Goal: Task Accomplishment & Management: Use online tool/utility

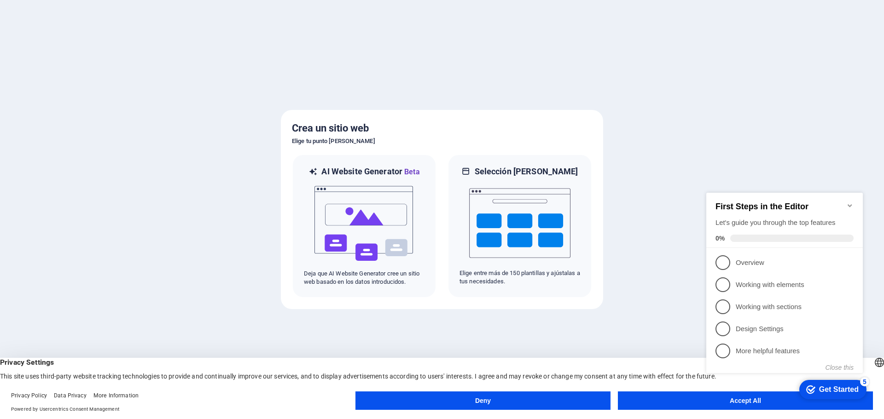
click div "checkmark Get Started 5 First Steps in the Editor Let's guide you through the t…"
click at [720, 334] on span "4" at bounding box center [722, 329] width 15 height 15
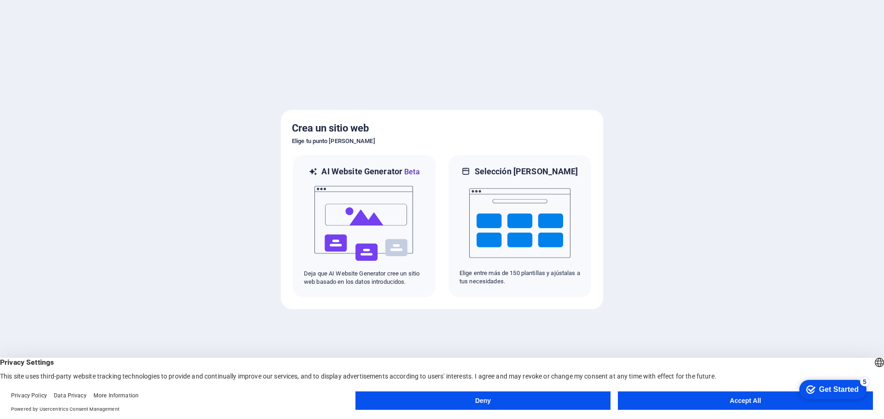
click at [735, 399] on button "Accept All" at bounding box center [745, 401] width 255 height 18
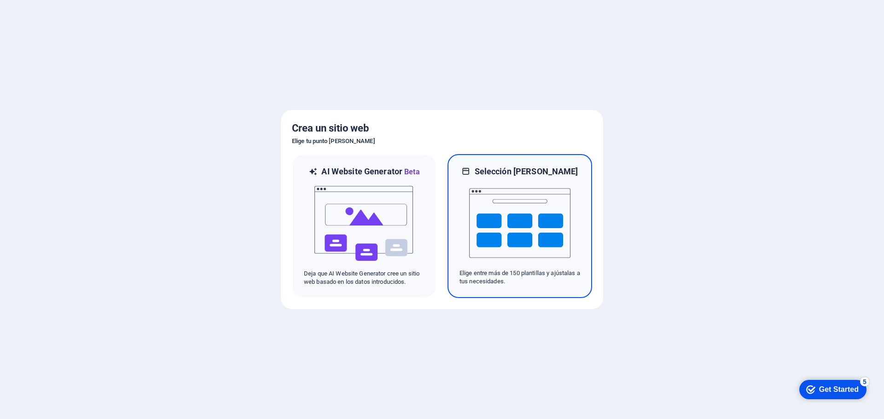
click at [484, 208] on img at bounding box center [519, 223] width 101 height 92
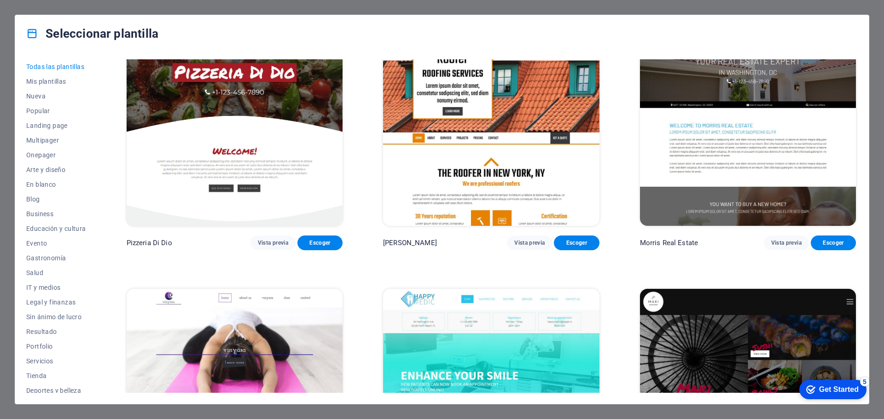
scroll to position [6075, 0]
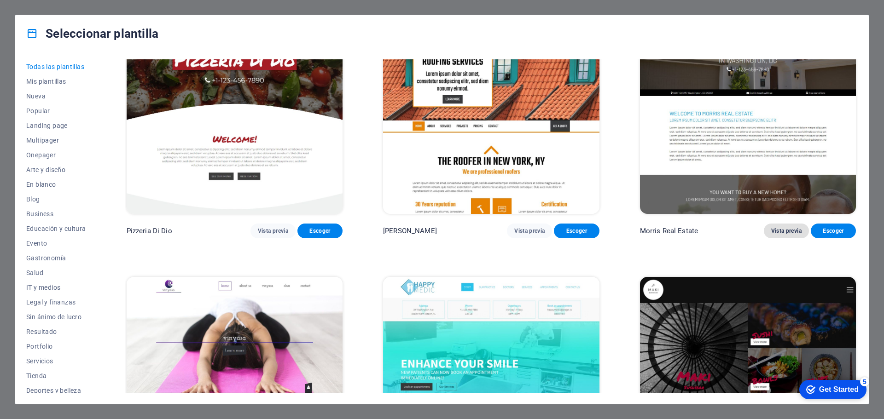
click at [784, 224] on button "Vista previa" at bounding box center [786, 231] width 45 height 15
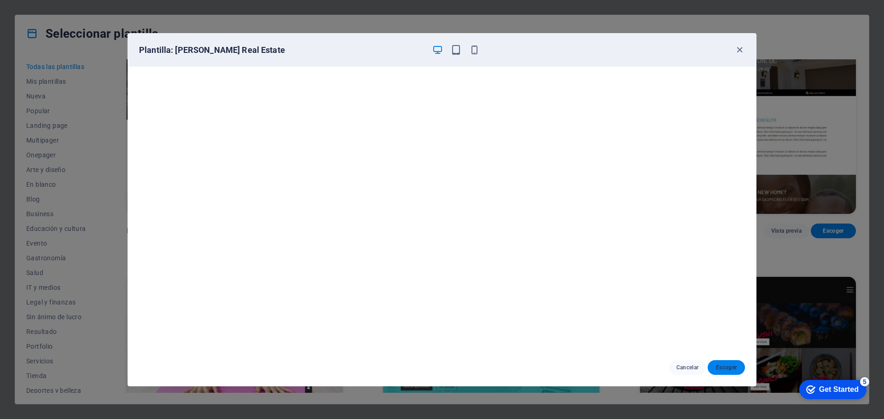
click at [721, 366] on span "Escoger" at bounding box center [726, 367] width 23 height 7
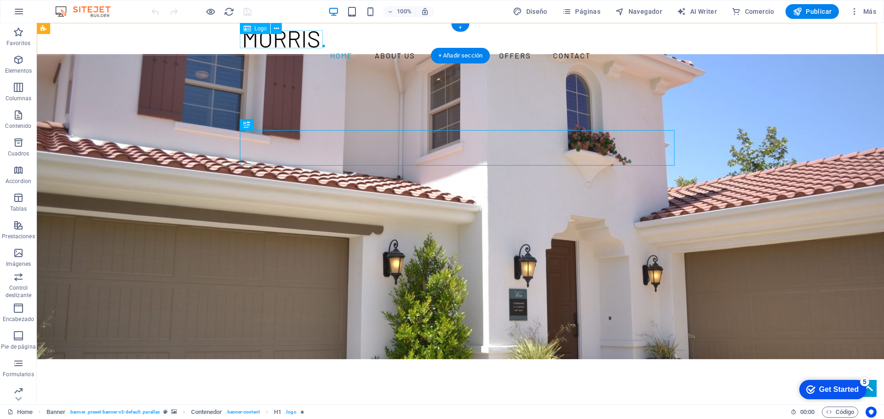
click at [265, 40] on div at bounding box center [460, 39] width 434 height 18
select select "px"
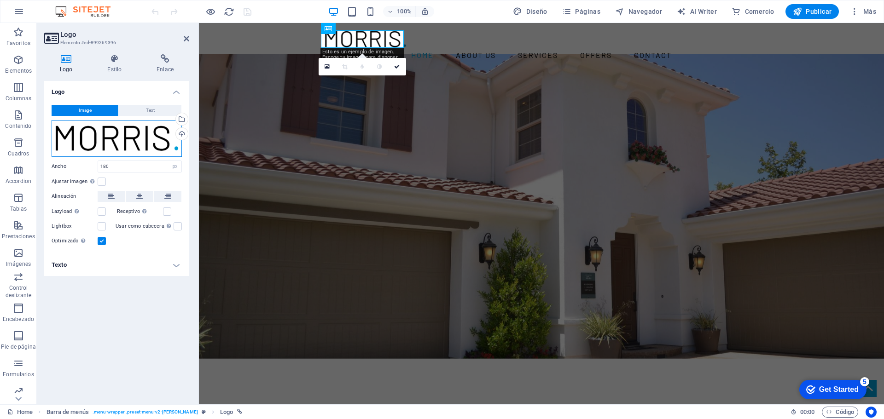
click at [108, 145] on div "Arrastra archivos aquí, haz clic para escoger archivos o selecciona archivos de…" at bounding box center [117, 138] width 130 height 37
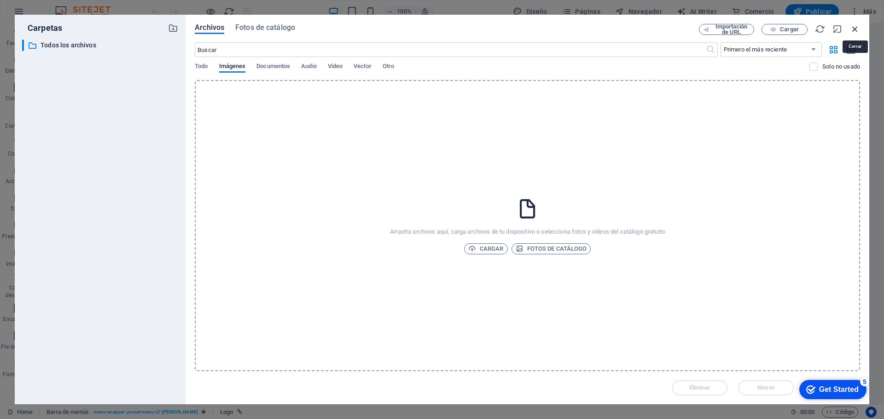
drag, startPoint x: 853, startPoint y: 29, endPoint x: 635, endPoint y: 11, distance: 218.4
click at [853, 29] on icon "button" at bounding box center [855, 29] width 10 height 10
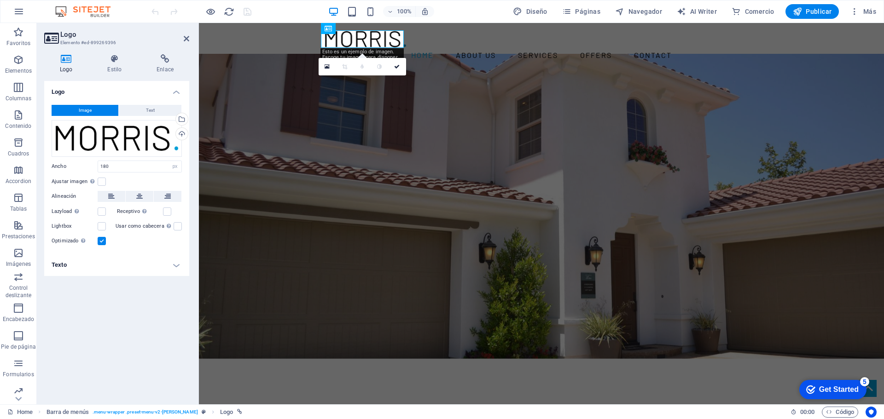
click at [340, 49] on div "Esto es un ejemplo de imagen. Escoge tu imagen para disponer de más opciones. O…" at bounding box center [361, 60] width 83 height 24
click at [149, 108] on span "Text" at bounding box center [150, 110] width 9 height 11
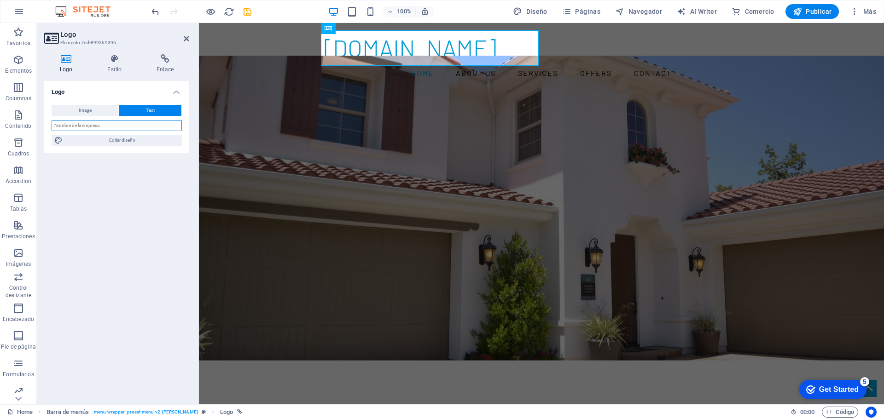
click at [93, 130] on input "text" at bounding box center [117, 125] width 130 height 11
paste input "ximenagparada@gmail.com"
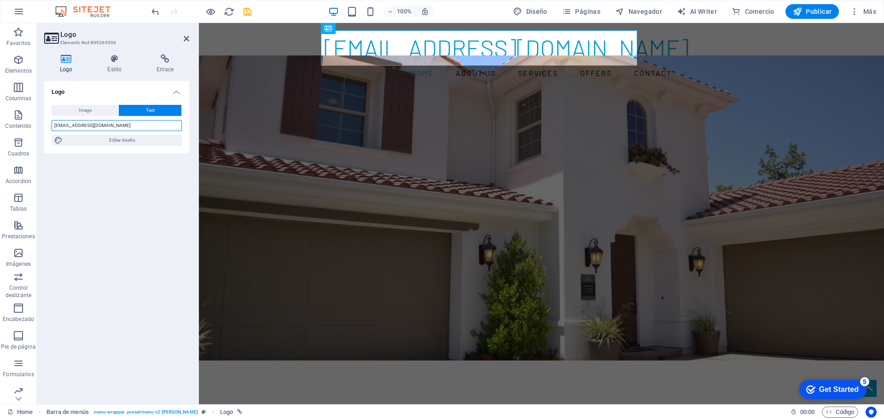
click at [93, 129] on input "ximenagparada@gmail.com" at bounding box center [117, 125] width 130 height 11
click at [106, 129] on input "ximenagparada@gmail.com" at bounding box center [117, 125] width 130 height 11
click at [105, 129] on input "ximenagparada@gmail.com" at bounding box center [117, 125] width 130 height 11
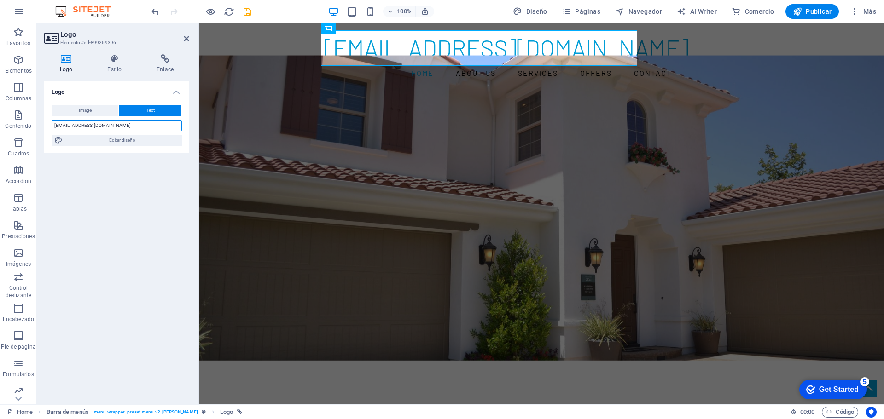
click at [105, 129] on input "ximenagparada@gmail.com" at bounding box center [117, 125] width 130 height 11
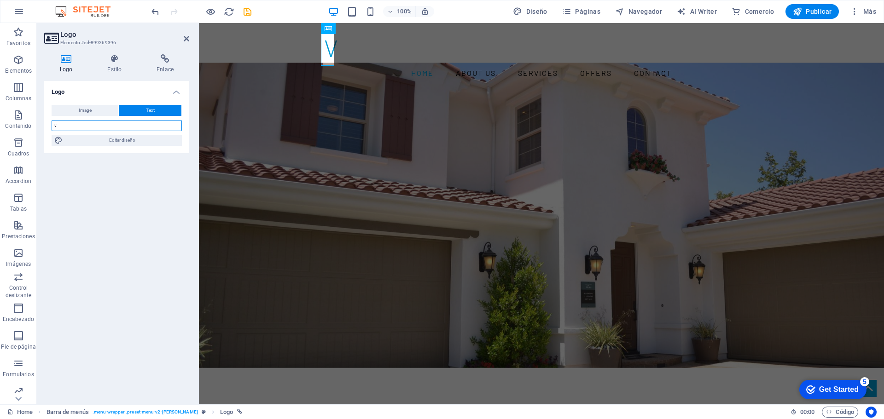
click at [79, 125] on input "v" at bounding box center [117, 125] width 130 height 11
paste input "[DOMAIN_NAME]"
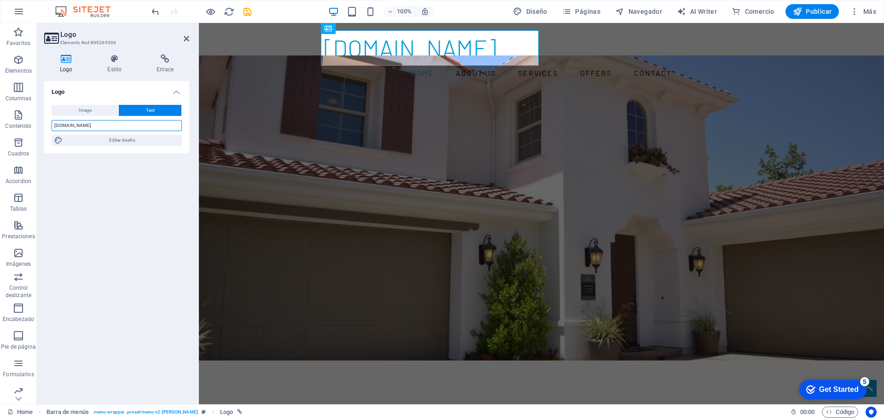
click at [79, 125] on input "[DOMAIN_NAME]" at bounding box center [117, 125] width 130 height 11
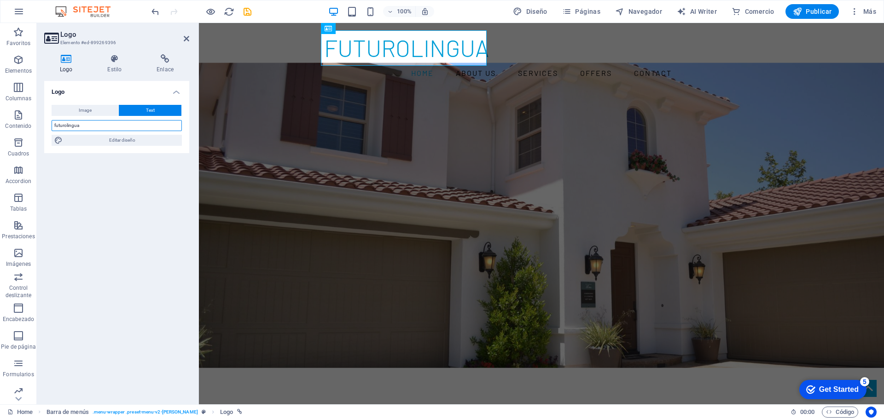
type input "futurolingua"
click at [98, 178] on div "Logo Image Text Arrastra archivos aquí, haz clic para escoger archivos o selecc…" at bounding box center [116, 239] width 145 height 316
click at [508, 64] on div "futurolingua Home About us Services Offers Contact" at bounding box center [541, 55] width 685 height 65
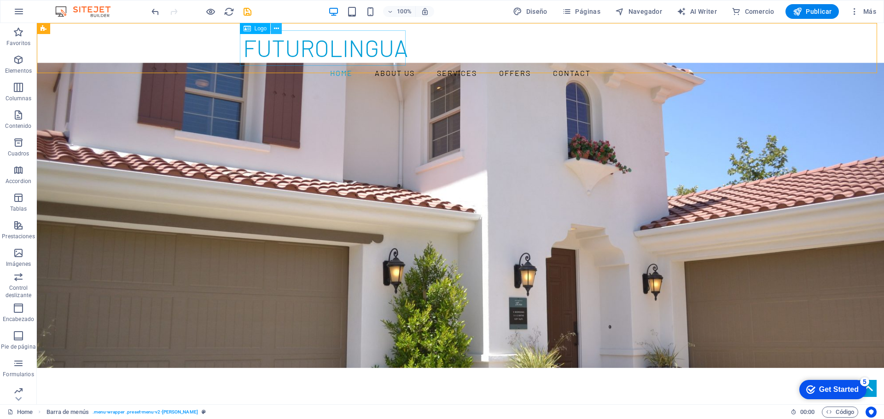
click at [276, 28] on icon at bounding box center [276, 29] width 5 height 10
click at [422, 66] on nav "Home About us Services Offers Contact" at bounding box center [460, 73] width 434 height 15
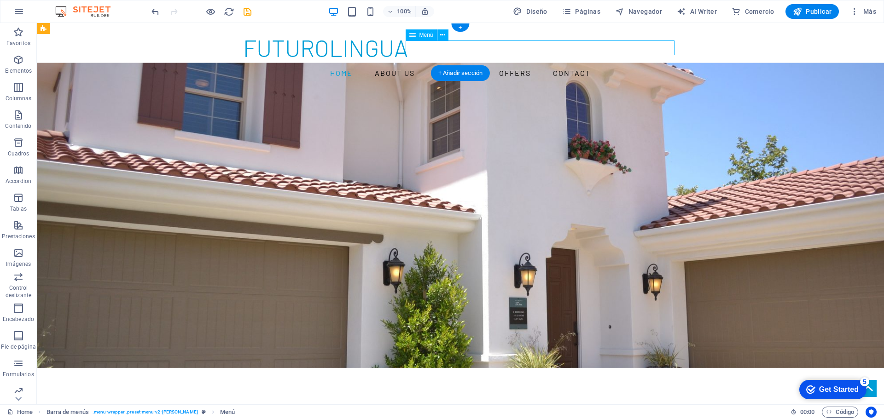
click at [468, 66] on nav "Home About us Services Offers Contact" at bounding box center [460, 73] width 434 height 15
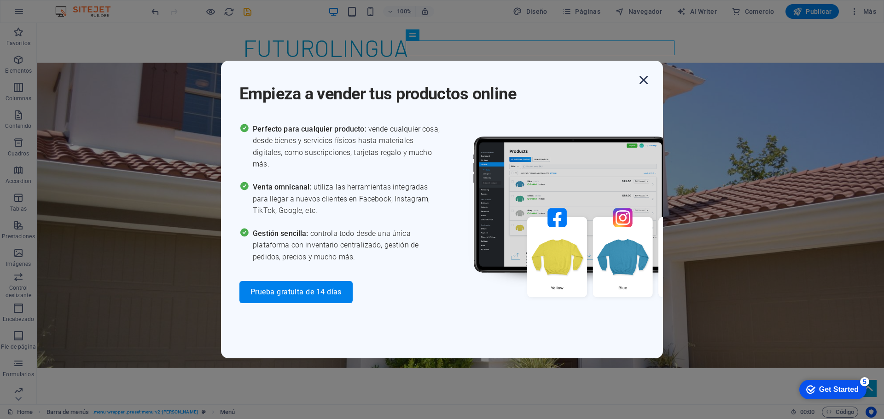
click at [642, 82] on icon "button" at bounding box center [643, 80] width 17 height 17
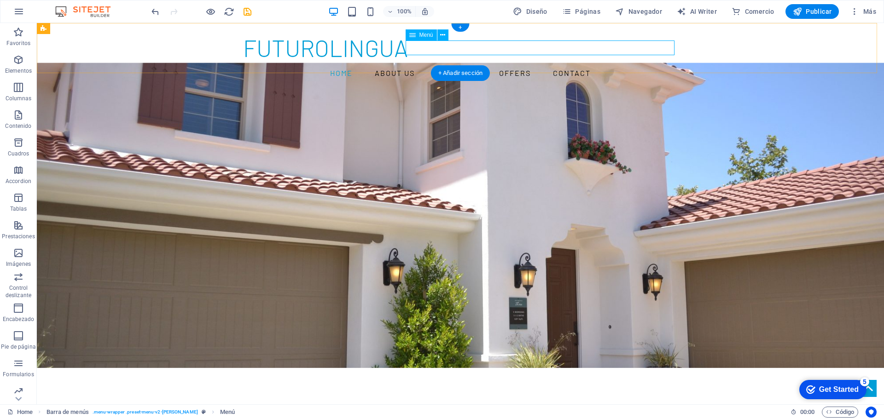
click at [475, 66] on nav "Home About us Services Offers Contact" at bounding box center [460, 73] width 434 height 15
click at [473, 66] on nav "Home About us Services Offers Contact" at bounding box center [460, 73] width 434 height 15
click at [421, 35] on span "Menú" at bounding box center [426, 35] width 14 height 6
click at [467, 66] on nav "Home About us Services Offers Contact" at bounding box center [460, 73] width 434 height 15
click at [469, 66] on nav "Home About us Services Offers Contact" at bounding box center [460, 73] width 434 height 15
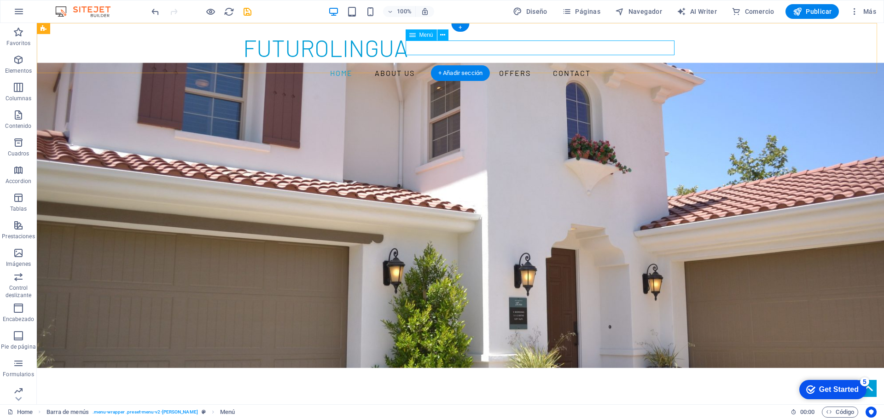
click at [469, 66] on nav "Home About us Services Offers Contact" at bounding box center [460, 73] width 434 height 15
select select
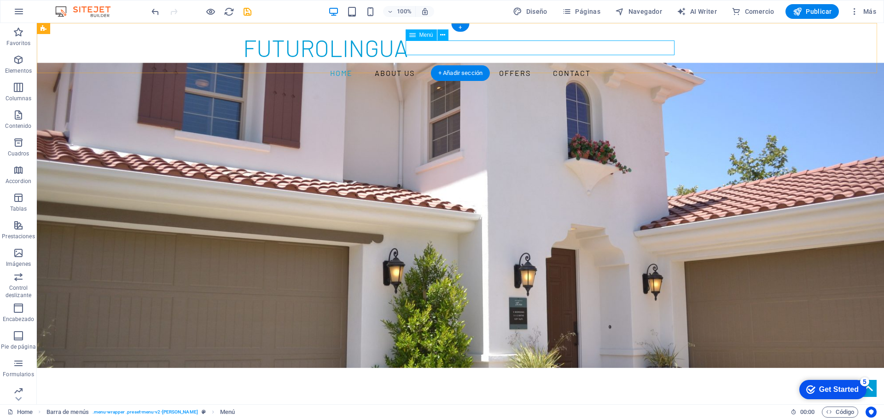
select select
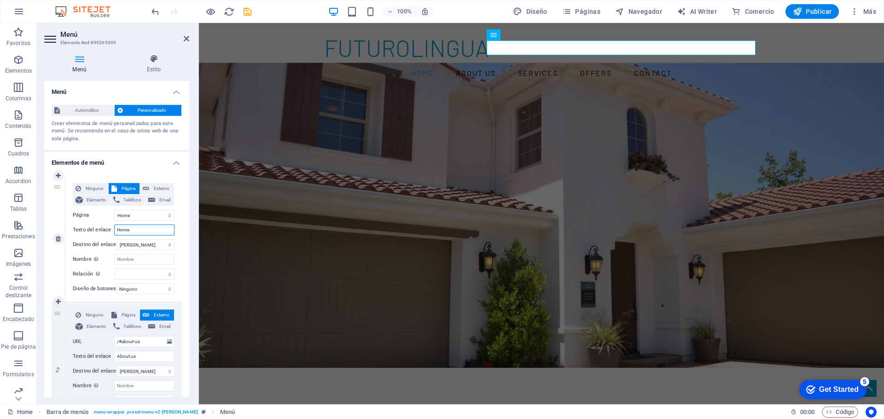
click at [132, 231] on input "Home" at bounding box center [144, 230] width 60 height 11
click at [124, 359] on input "About us" at bounding box center [144, 356] width 60 height 11
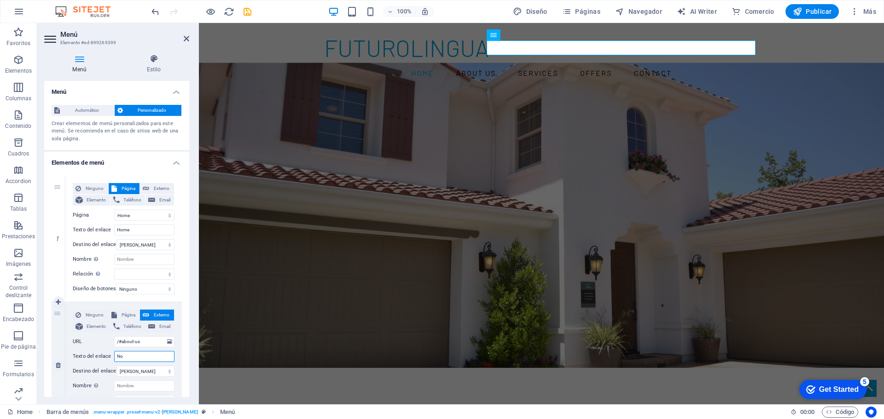
type input "Nos"
select select
type input "Noso"
select select
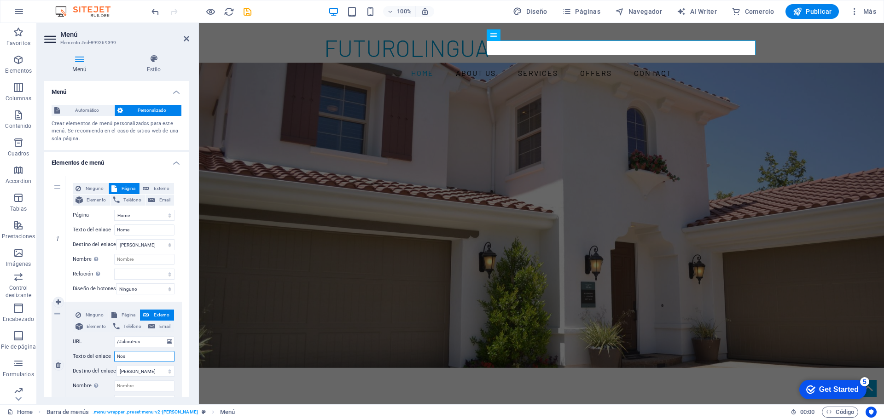
select select
type input "Nosotros"
select select
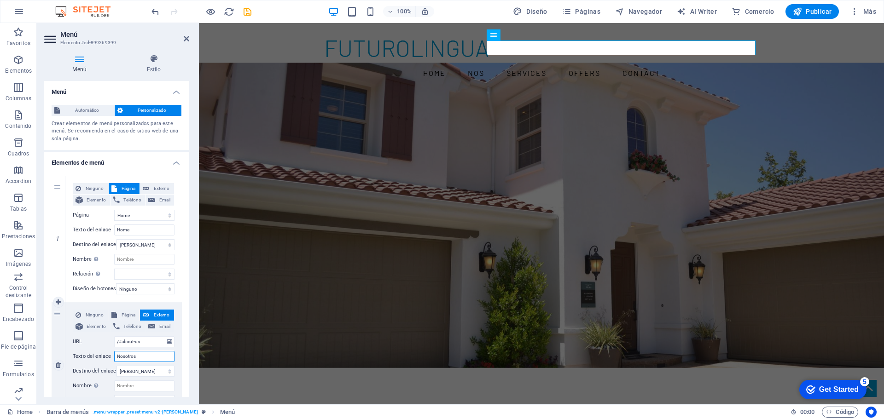
select select
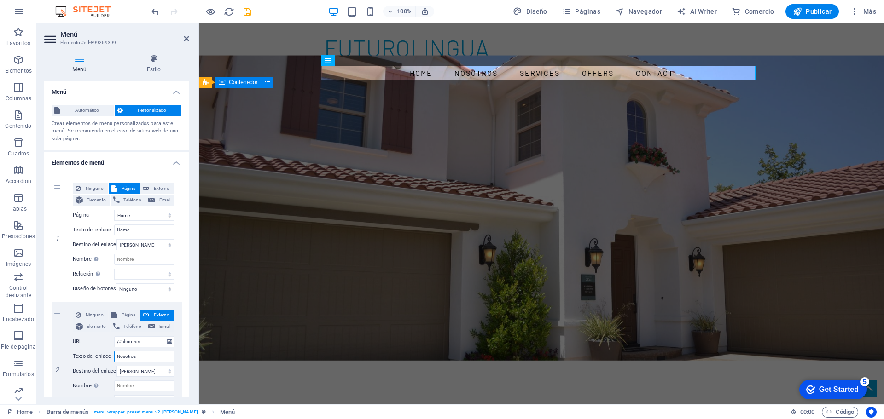
type input "Nosotros"
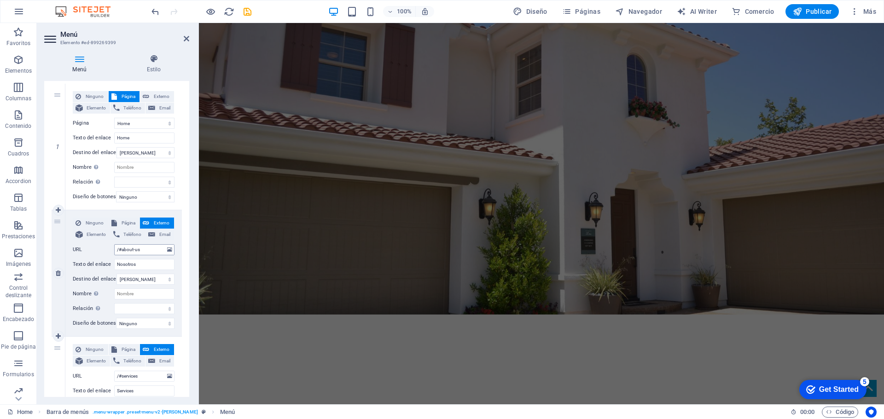
scroll to position [184, 0]
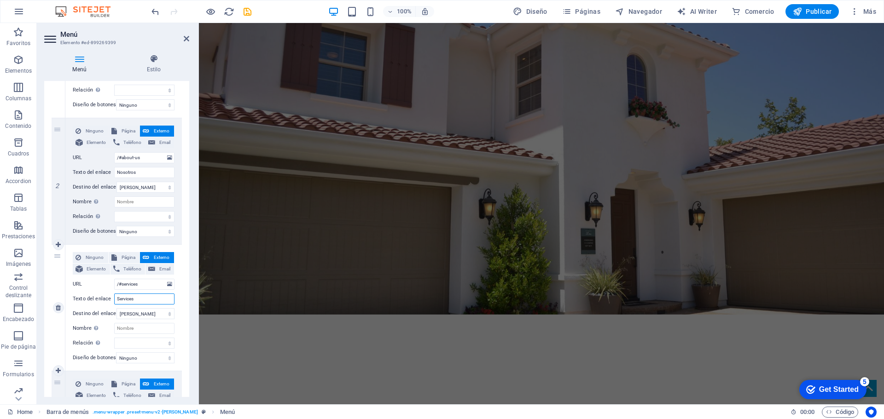
click at [134, 296] on input "Services" at bounding box center [144, 299] width 60 height 11
type input "Servicios"
select select
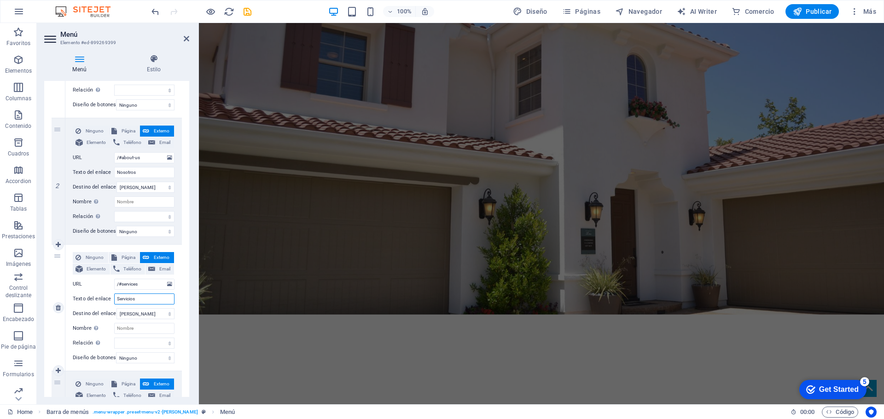
select select
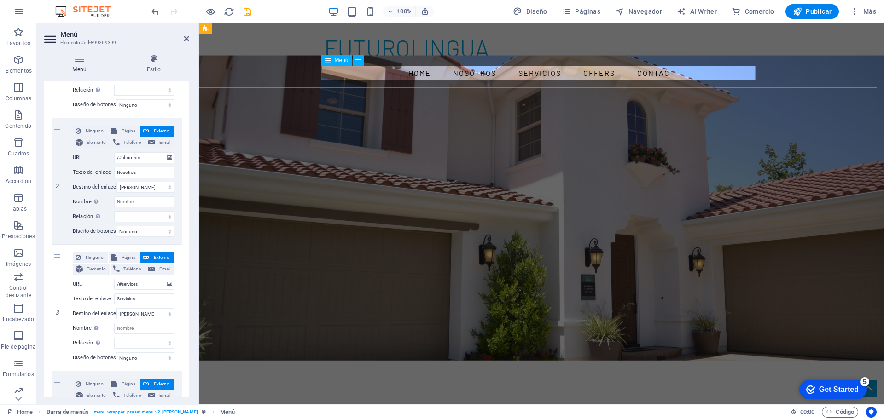
click at [522, 74] on nav "Home Nosotros Servicios Offers Contact" at bounding box center [541, 73] width 434 height 15
click at [141, 297] on input "Servicios" at bounding box center [144, 299] width 60 height 11
type input "Servicios Educaciones"
select select
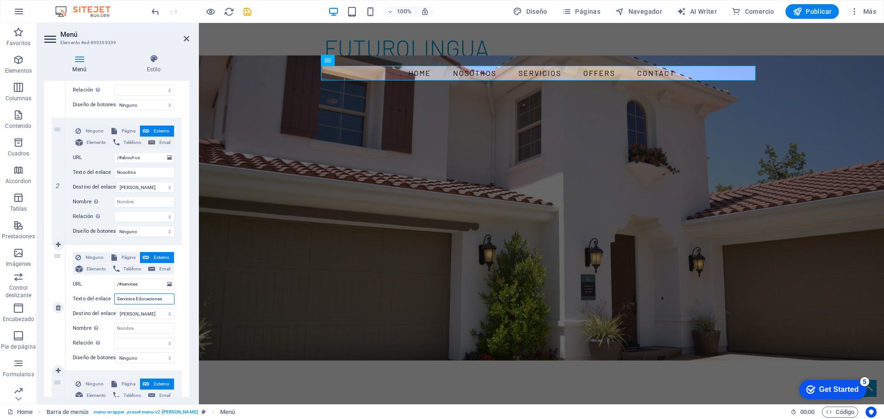
select select
click at [155, 300] on input "Servicios Educaciones" at bounding box center [144, 299] width 60 height 11
type input "Servicios Educacionales"
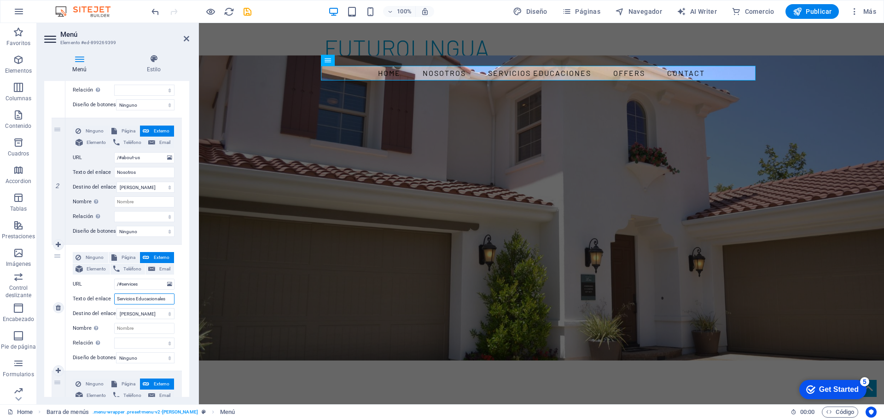
select select
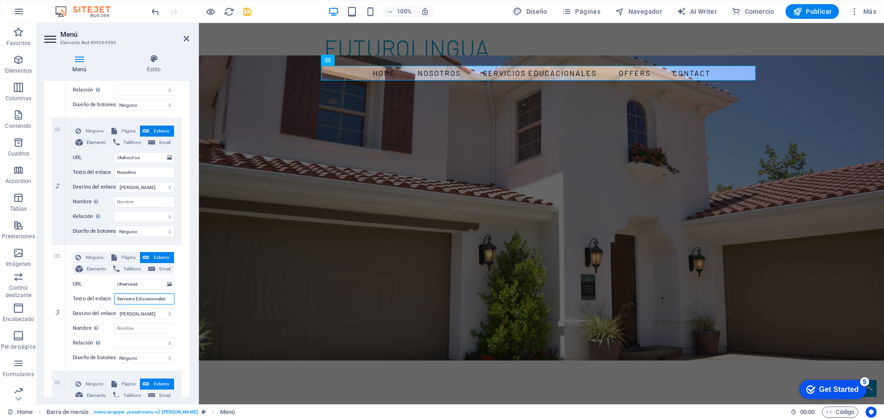
type input "Servicios Educacionales"
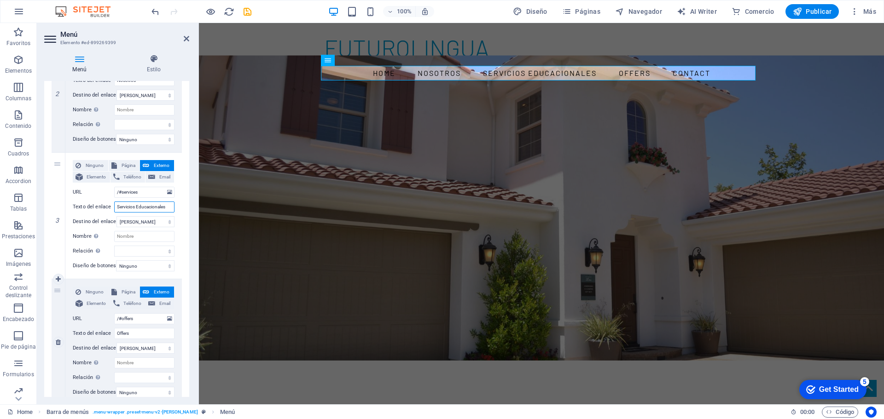
scroll to position [322, 0]
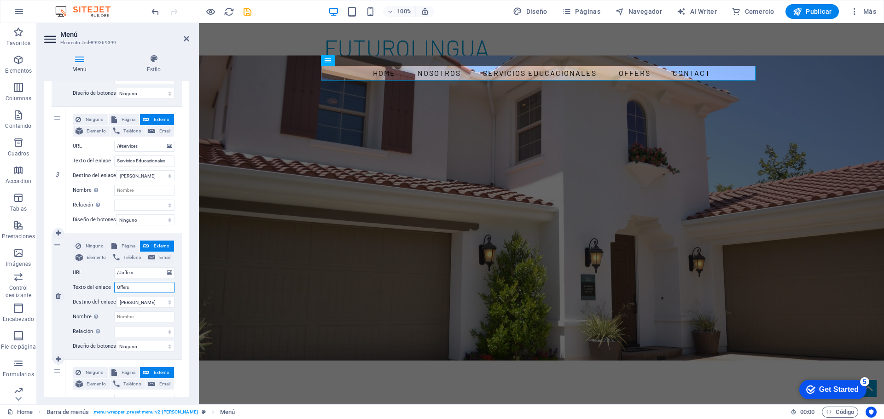
click at [127, 286] on input "Offers" at bounding box center [144, 287] width 60 height 11
type input "Servicios"
select select
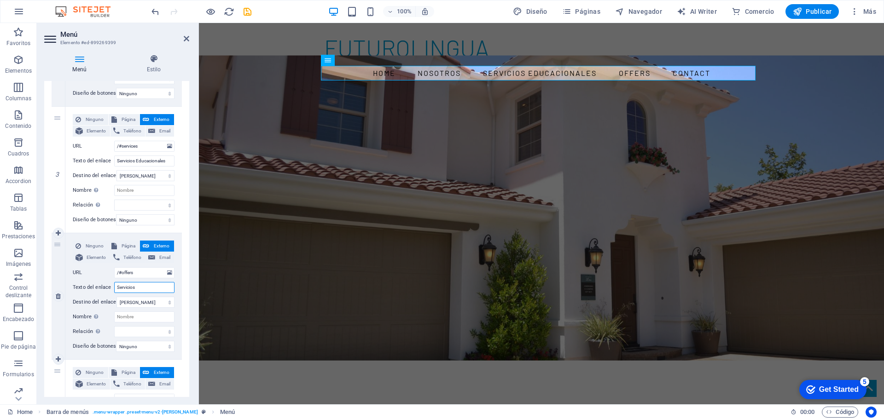
select select
type input "Servicios Editoria"
select select
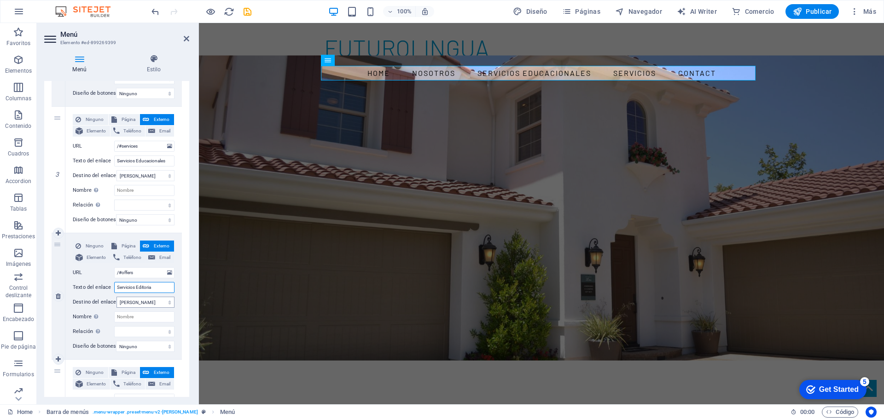
select select
type input "Servicios Editoriales"
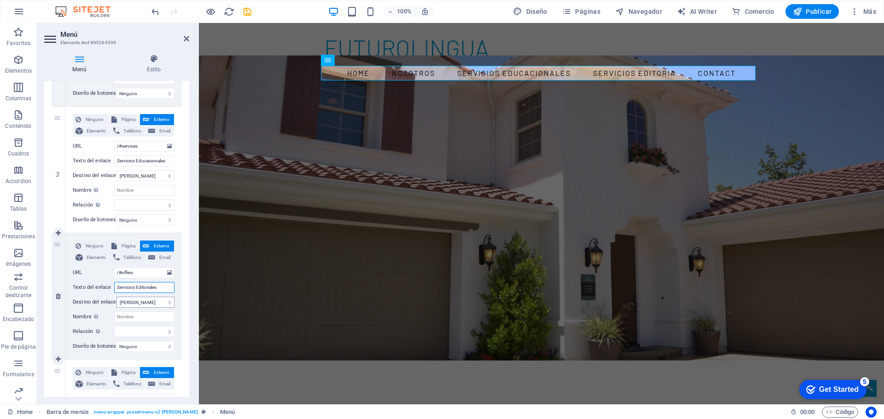
select select
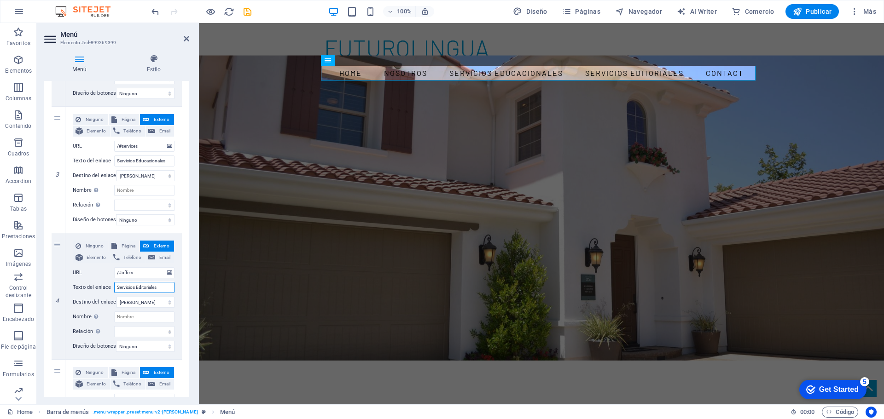
type input "Servicios Editoriales"
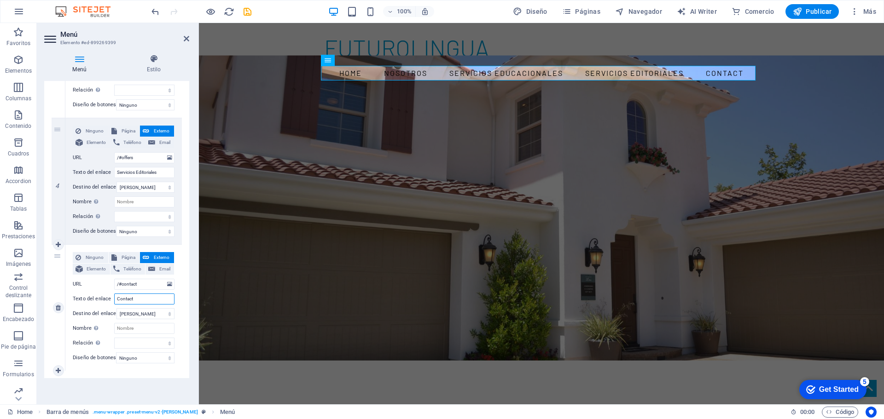
click at [137, 294] on input "Contact" at bounding box center [144, 299] width 60 height 11
type input "Contacto"
select select
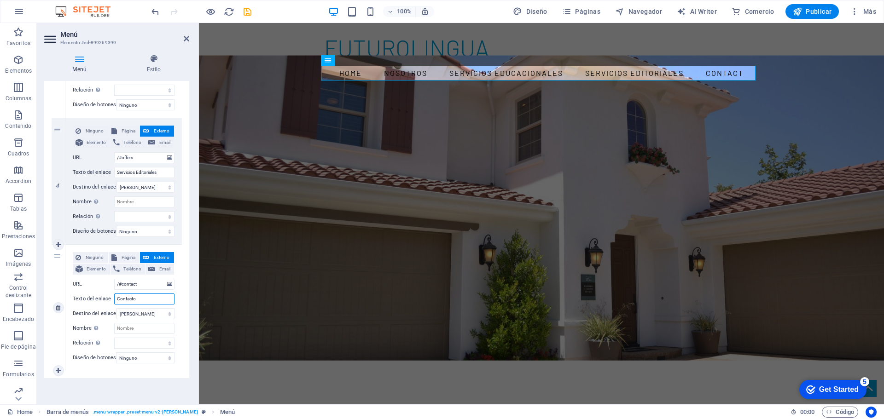
select select
type input "Contacto"
click at [590, 13] on span "Páginas" at bounding box center [581, 11] width 38 height 9
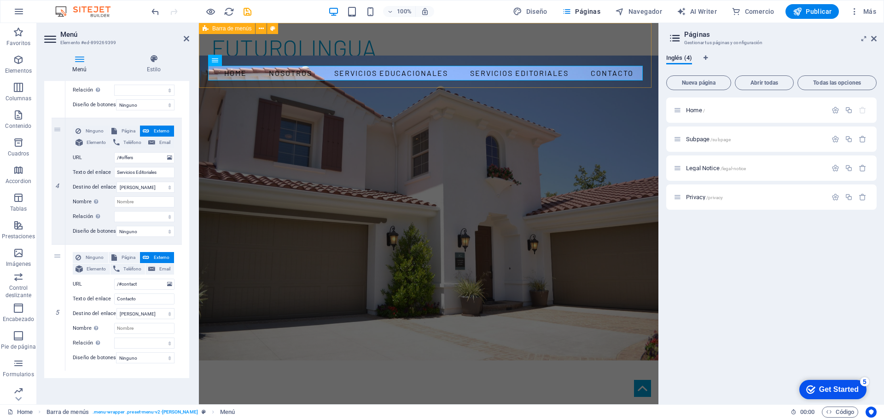
click at [470, 50] on div "futurolingua Home Nosotros Servicios Educacionales Servicios Editoriales Contac…" at bounding box center [428, 55] width 459 height 65
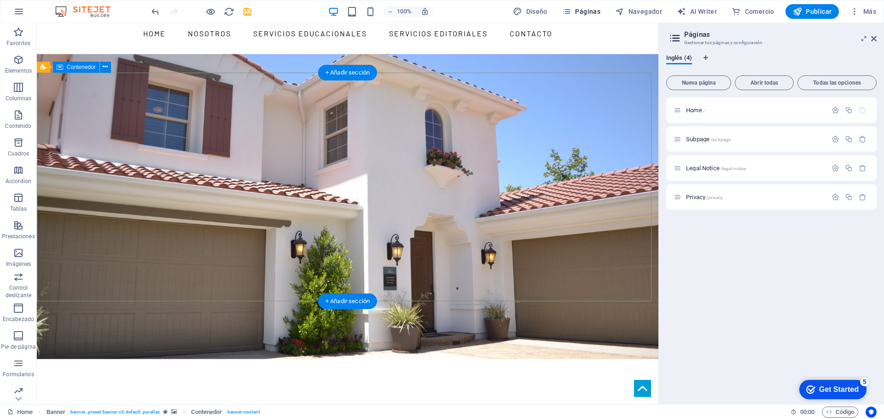
scroll to position [0, 0]
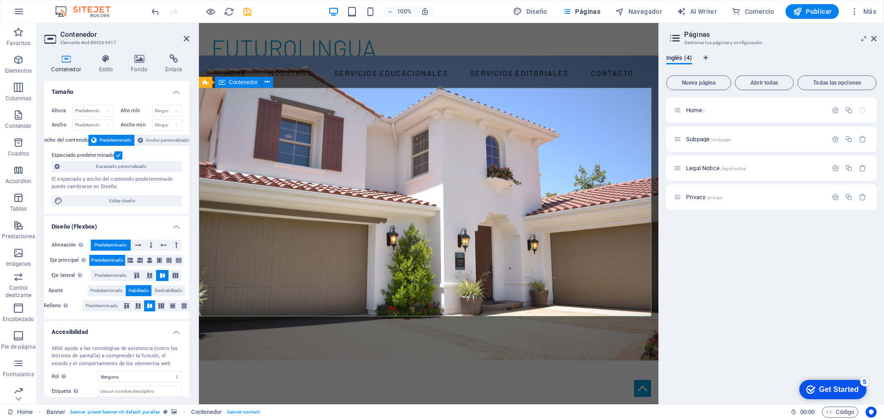
click at [132, 66] on h4 "Fondo" at bounding box center [141, 63] width 35 height 19
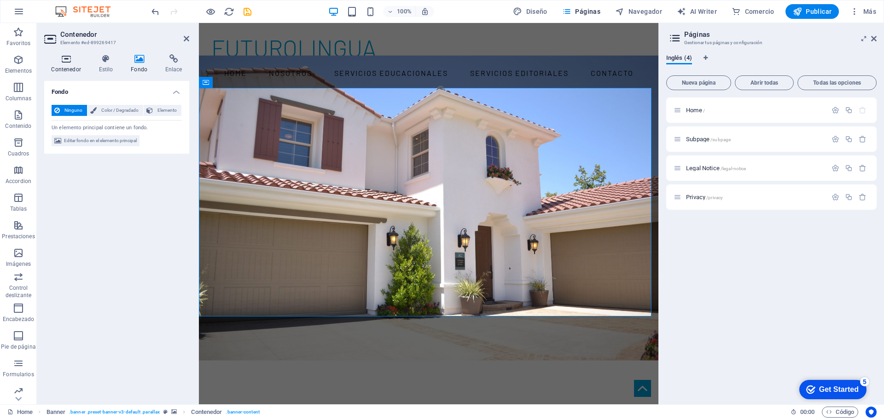
click at [66, 59] on icon at bounding box center [66, 58] width 44 height 9
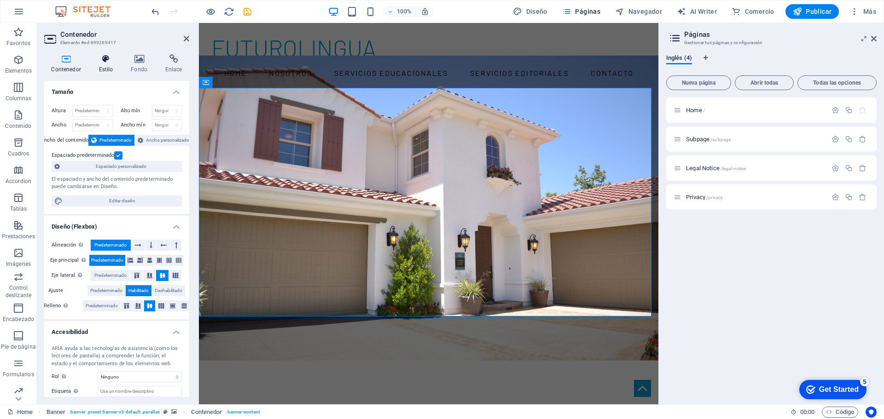
click at [104, 55] on icon at bounding box center [106, 58] width 29 height 9
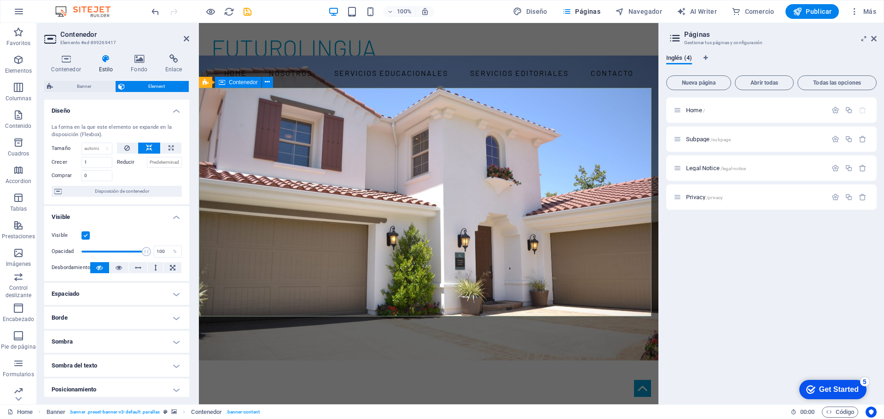
click at [230, 81] on span "Contenedor" at bounding box center [243, 83] width 29 height 6
click at [263, 81] on button at bounding box center [267, 82] width 11 height 11
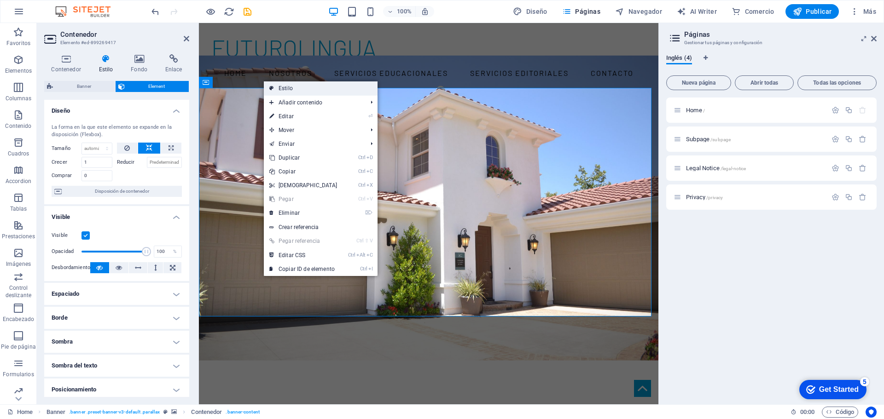
click at [312, 89] on link "Estilo" at bounding box center [321, 88] width 114 height 14
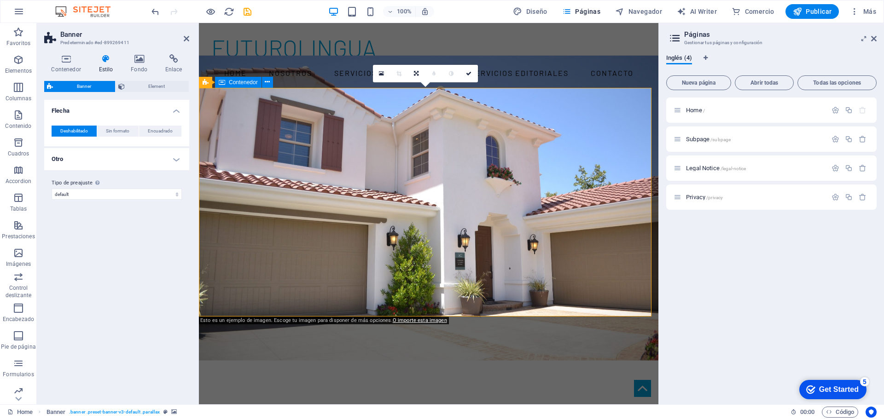
click at [381, 73] on icon at bounding box center [381, 73] width 5 height 6
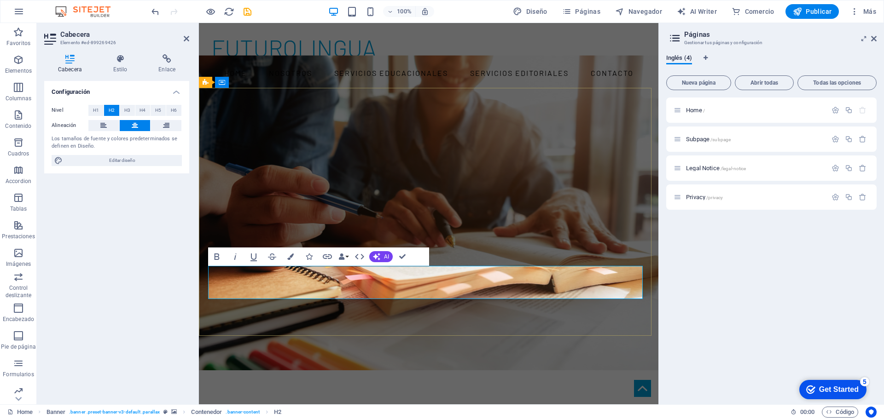
drag, startPoint x: 427, startPoint y: 285, endPoint x: 416, endPoint y: 285, distance: 11.0
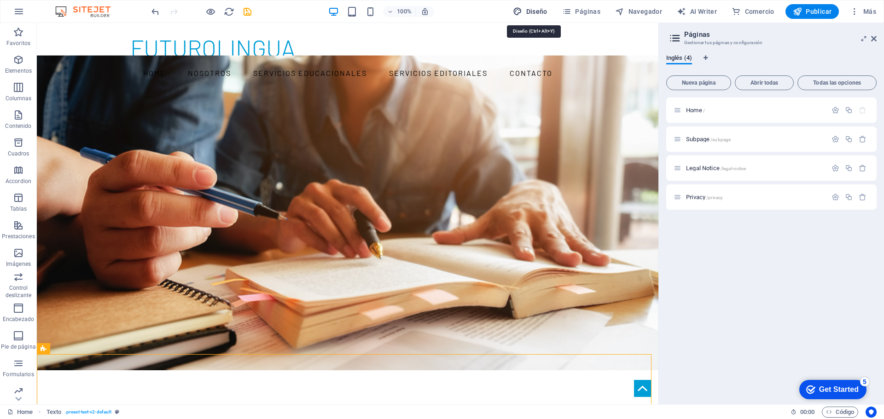
click at [532, 11] on span "Diseño" at bounding box center [530, 11] width 35 height 9
select select "rem"
select select "300"
select select "px"
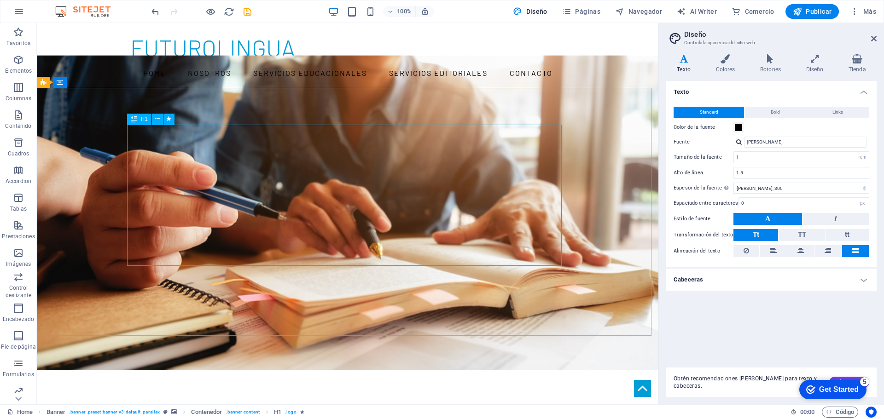
click at [144, 120] on span "H1" at bounding box center [144, 119] width 7 height 6
click at [157, 118] on icon at bounding box center [157, 119] width 5 height 10
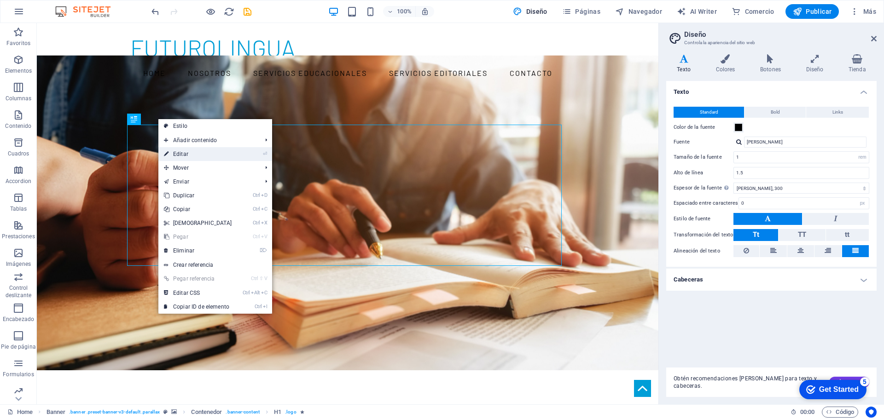
click at [185, 153] on link "⏎ Editar" at bounding box center [197, 154] width 79 height 14
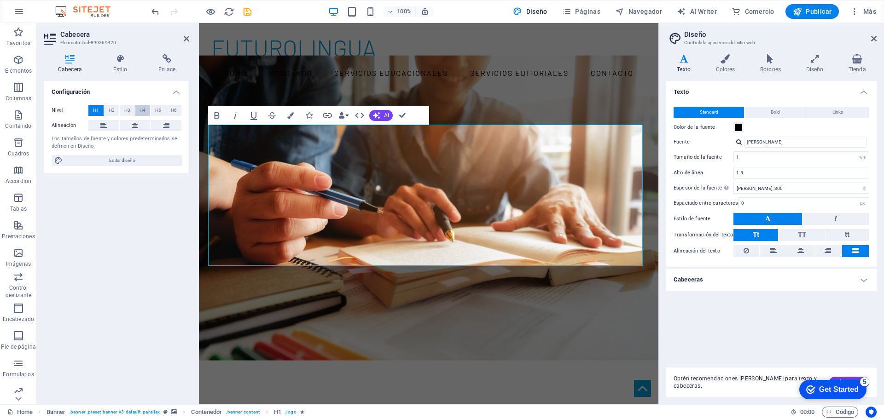
click at [140, 110] on span "H4" at bounding box center [142, 110] width 6 height 11
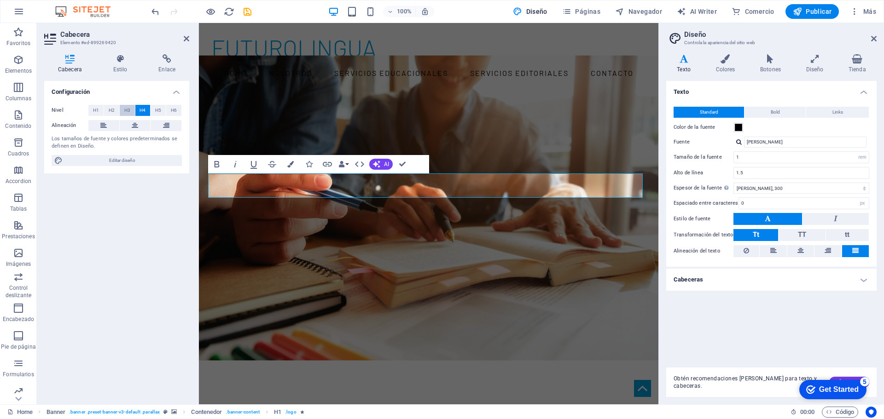
click at [127, 111] on span "H3" at bounding box center [127, 110] width 6 height 11
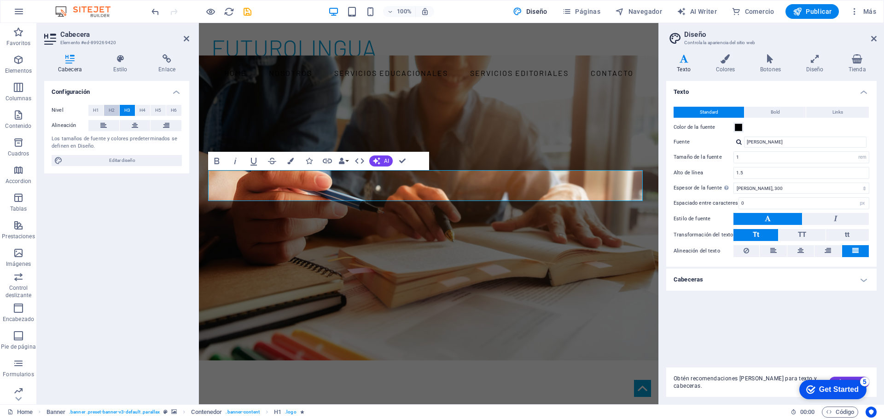
click at [114, 111] on span "H2" at bounding box center [112, 110] width 6 height 11
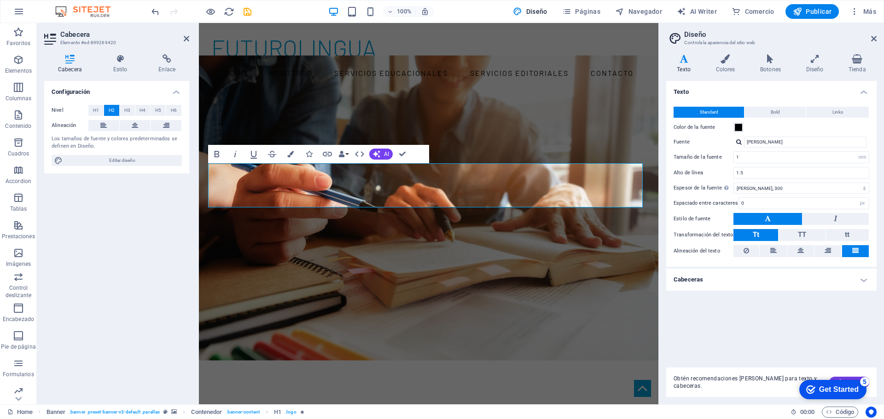
click at [116, 197] on div "Configuración Nivel H1 H2 H3 H4 H5 H6 Alineación Los tamaños de fuente y colore…" at bounding box center [116, 239] width 145 height 316
click at [725, 67] on h4 "Colores" at bounding box center [727, 63] width 45 height 19
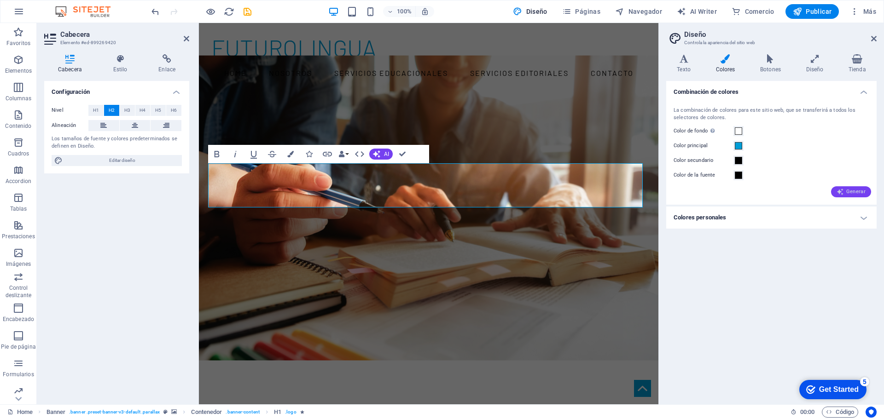
click at [851, 191] on span "Generar" at bounding box center [850, 191] width 29 height 7
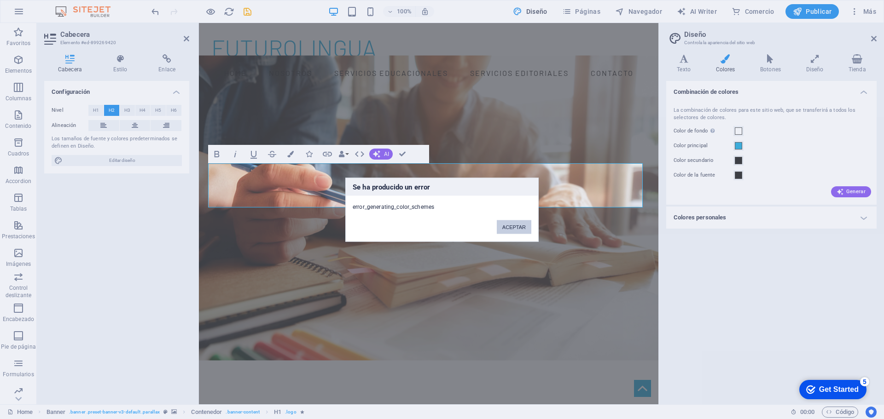
click at [520, 226] on button "ACEPTAR" at bounding box center [514, 227] width 35 height 14
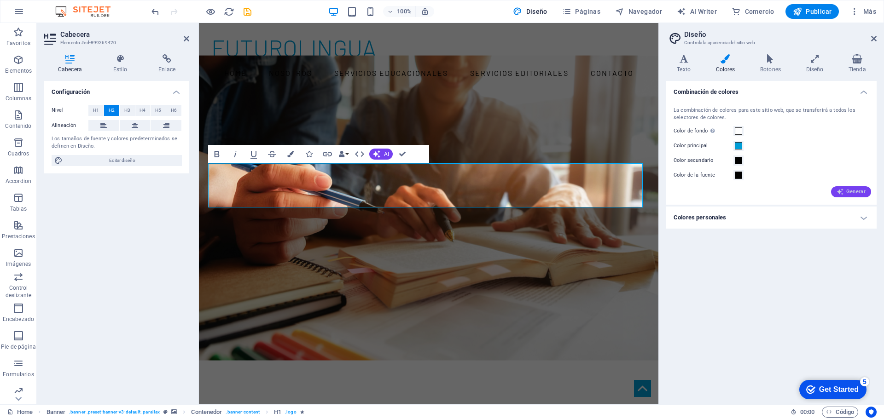
click at [845, 191] on span "Generar" at bounding box center [850, 191] width 29 height 7
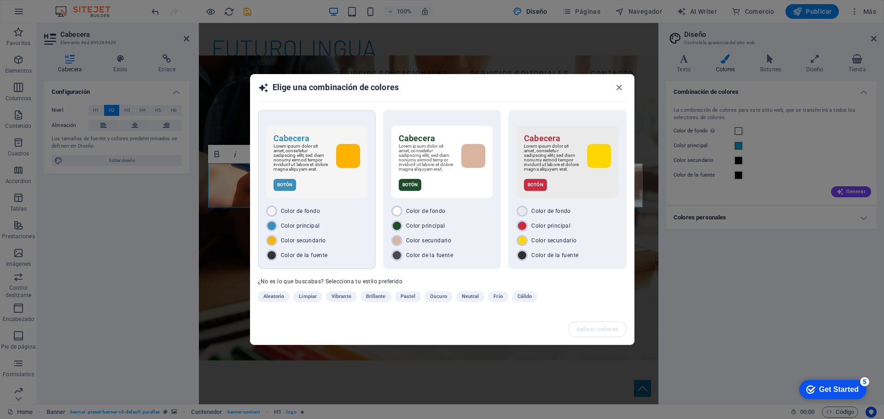
click at [334, 186] on div "Botón" at bounding box center [316, 185] width 87 height 12
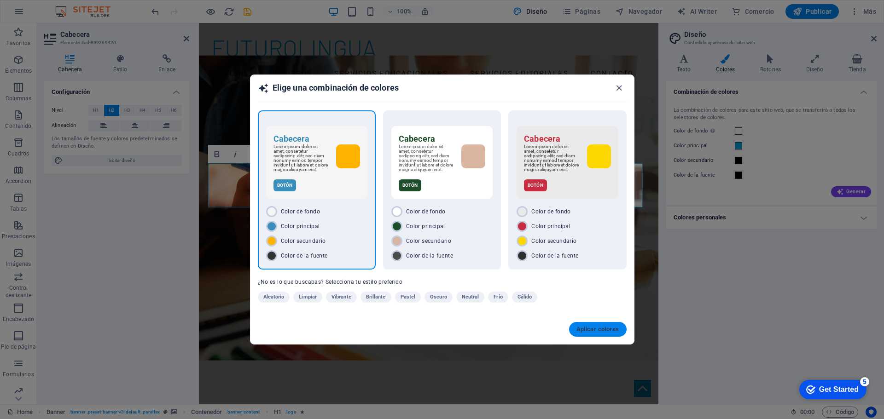
click at [614, 332] on span "Aplicar colores" at bounding box center [597, 329] width 43 height 7
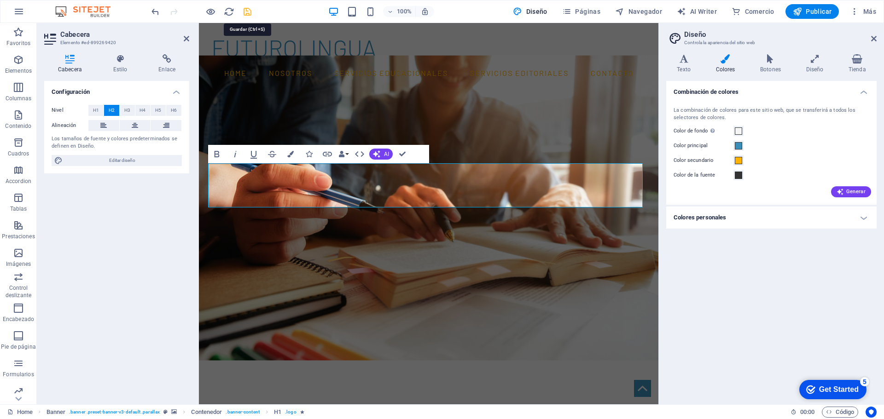
click at [248, 12] on icon "save" at bounding box center [247, 11] width 11 height 11
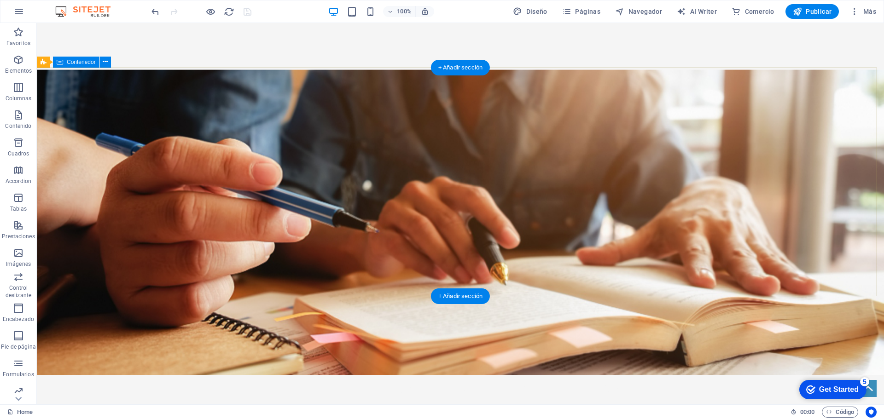
scroll to position [184, 0]
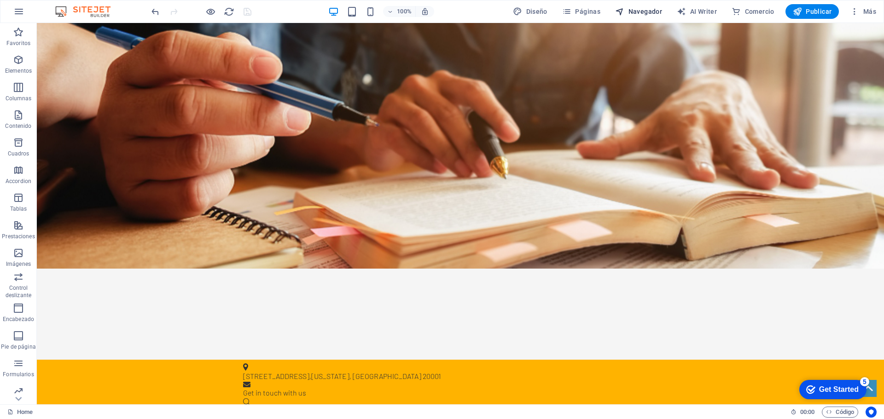
click at [642, 8] on span "Navegador" at bounding box center [638, 11] width 47 height 9
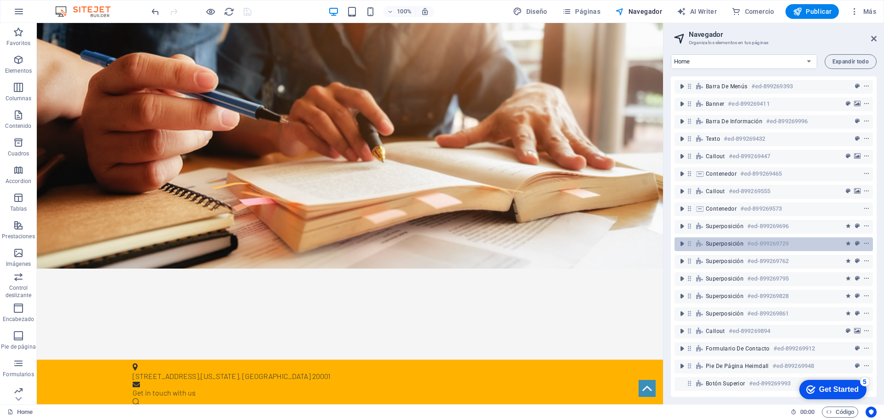
scroll to position [0, 0]
click at [697, 61] on select "Home Subpage Legal Notice Privacy" at bounding box center [744, 61] width 146 height 15
click at [671, 54] on select "Home Subpage Legal Notice Privacy" at bounding box center [744, 61] width 146 height 15
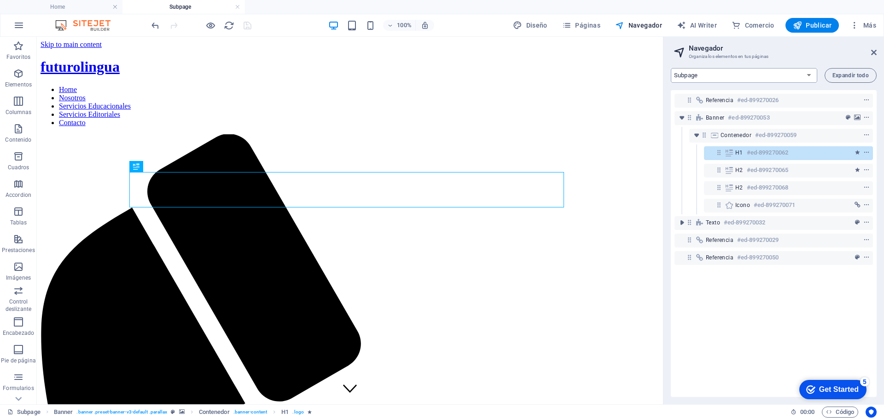
click at [721, 71] on select "Home Subpage Legal Notice Privacy" at bounding box center [744, 75] width 146 height 15
click at [671, 68] on select "Home Subpage Legal Notice Privacy" at bounding box center [744, 75] width 146 height 15
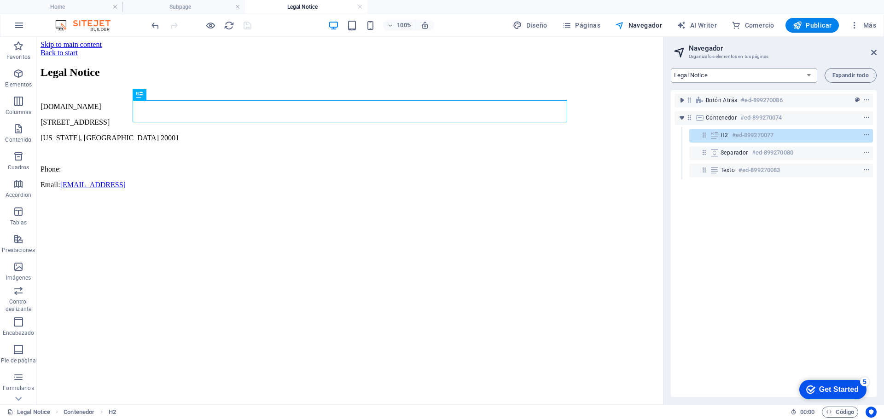
click at [712, 75] on select "Home Subpage Legal Notice Privacy" at bounding box center [744, 75] width 146 height 15
click at [671, 68] on select "Home Subpage Legal Notice Privacy" at bounding box center [744, 75] width 146 height 15
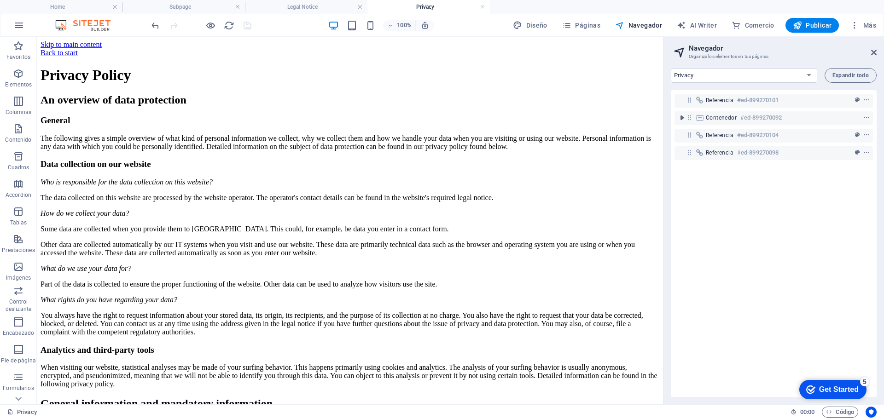
click at [702, 64] on div "Home Subpage Legal Notice Privacy Expandir todo Referencia #ed-899270101 Conten…" at bounding box center [773, 233] width 220 height 344
click at [705, 76] on select "Home Subpage Legal Notice Privacy" at bounding box center [744, 75] width 146 height 15
select select "16911628-en"
click at [671, 68] on select "Home Subpage Legal Notice Privacy" at bounding box center [744, 75] width 146 height 15
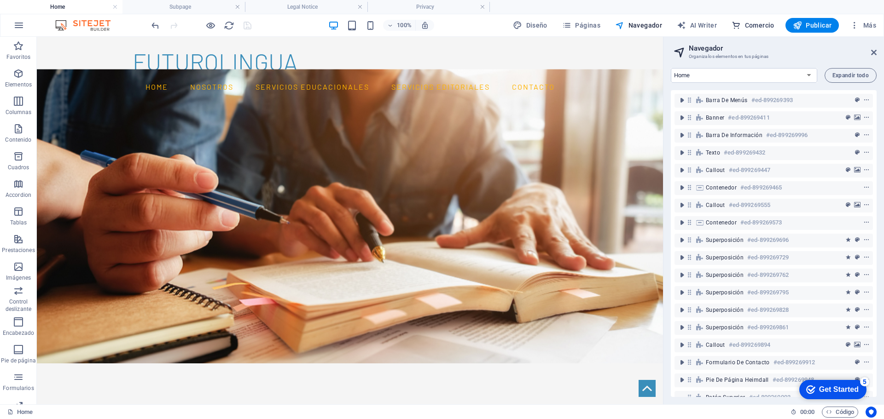
click at [764, 24] on span "Comercio" at bounding box center [752, 25] width 43 height 9
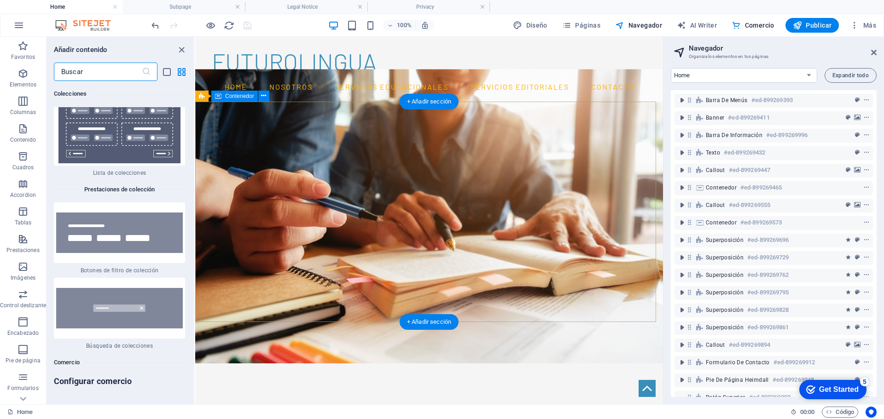
scroll to position [17949, 0]
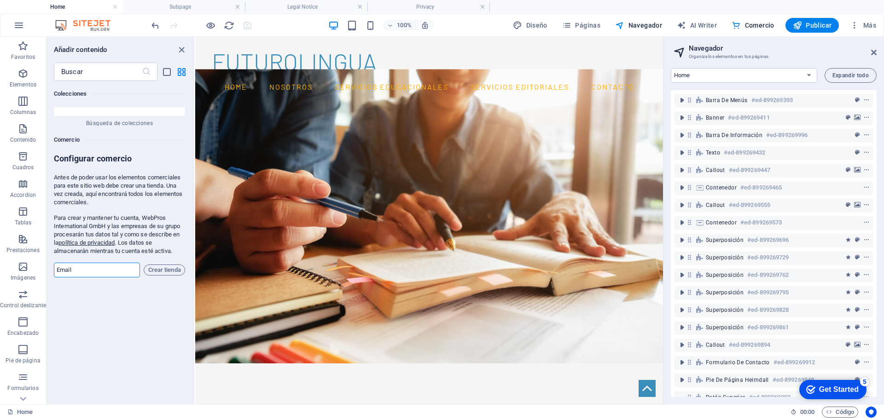
click at [92, 263] on input "email" at bounding box center [97, 270] width 86 height 15
type input "pagova@gmail.com"
click at [163, 265] on span "Crear tienda" at bounding box center [164, 270] width 33 height 11
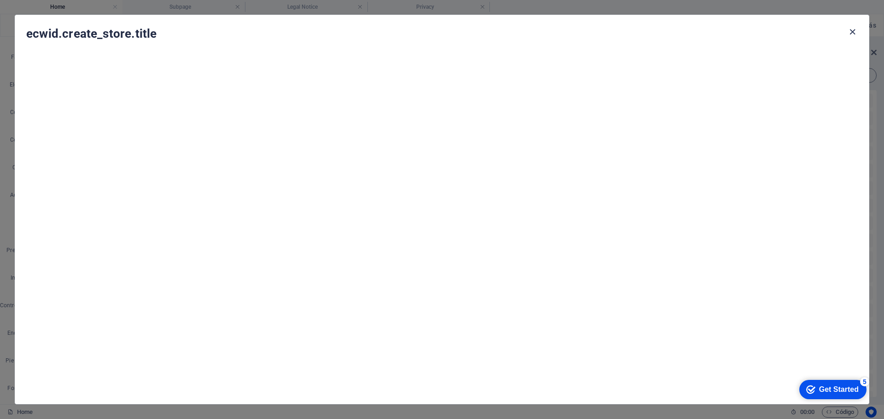
click at [851, 31] on icon "button" at bounding box center [852, 32] width 11 height 11
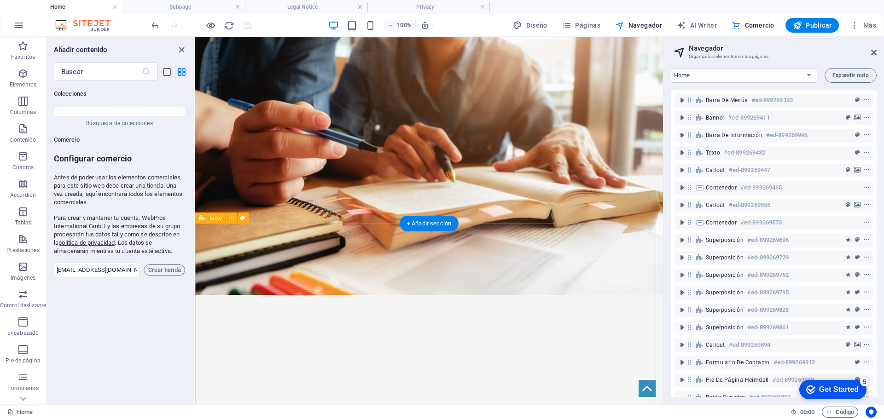
scroll to position [138, 0]
click at [180, 50] on icon "close panel" at bounding box center [181, 50] width 11 height 11
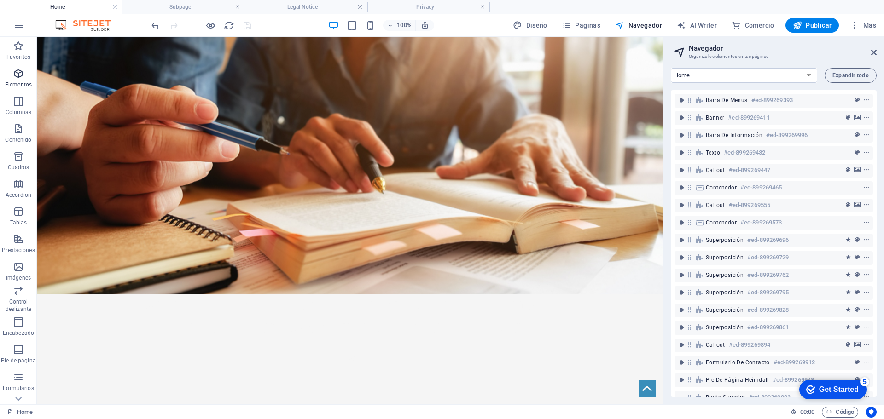
click at [19, 76] on icon "button" at bounding box center [18, 73] width 11 height 11
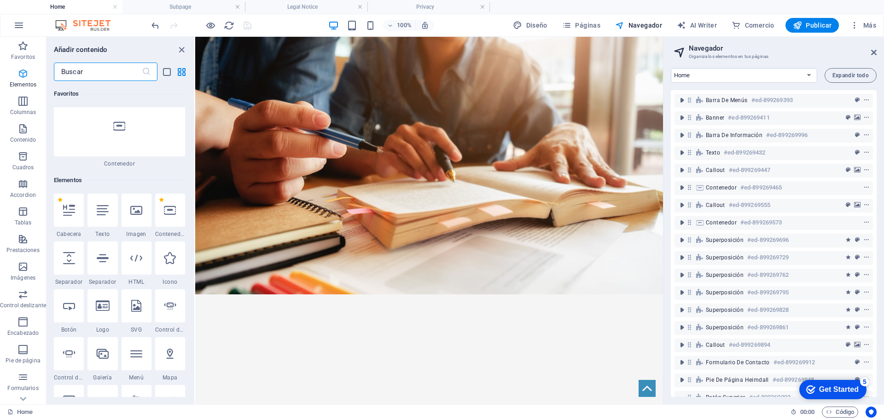
scroll to position [174, 0]
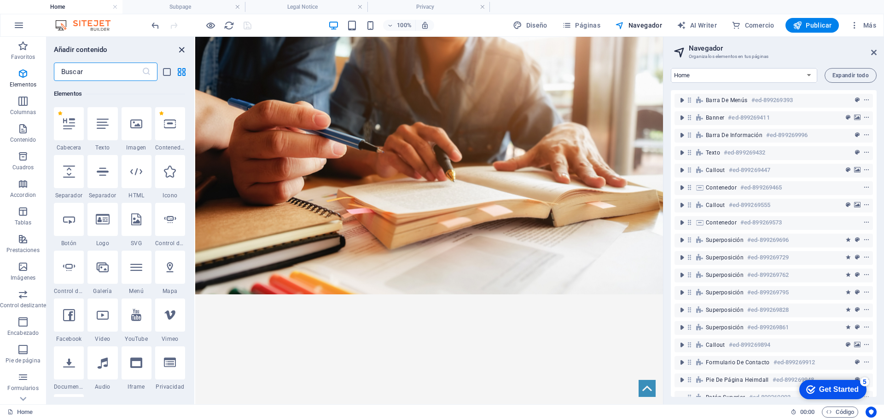
click at [178, 51] on icon "close panel" at bounding box center [181, 50] width 11 height 11
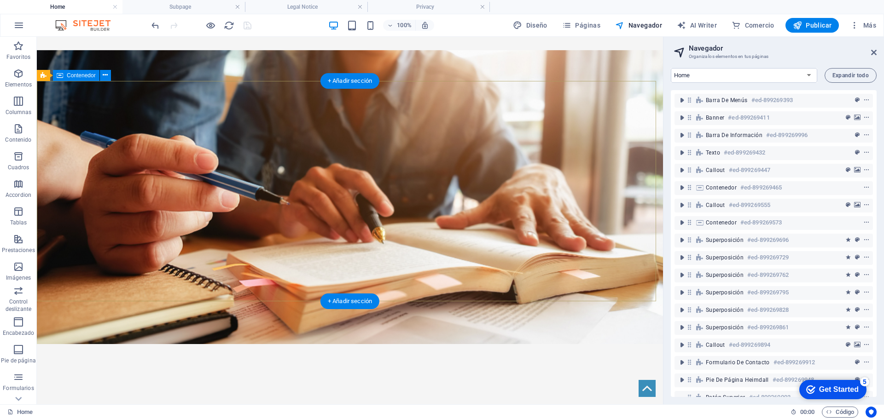
scroll to position [0, 0]
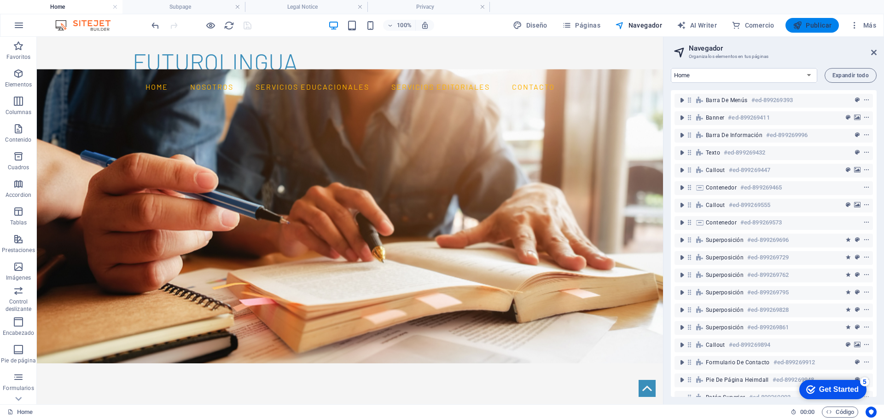
click at [819, 26] on span "Publicar" at bounding box center [812, 25] width 39 height 9
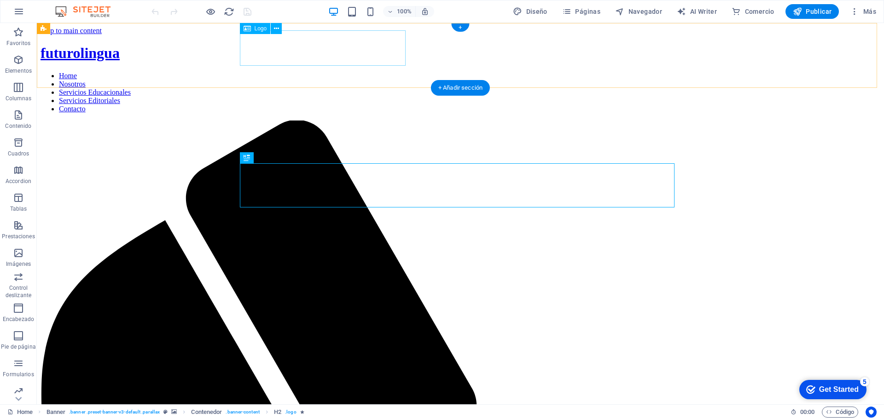
click at [299, 49] on div "futurolingua" at bounding box center [460, 53] width 839 height 17
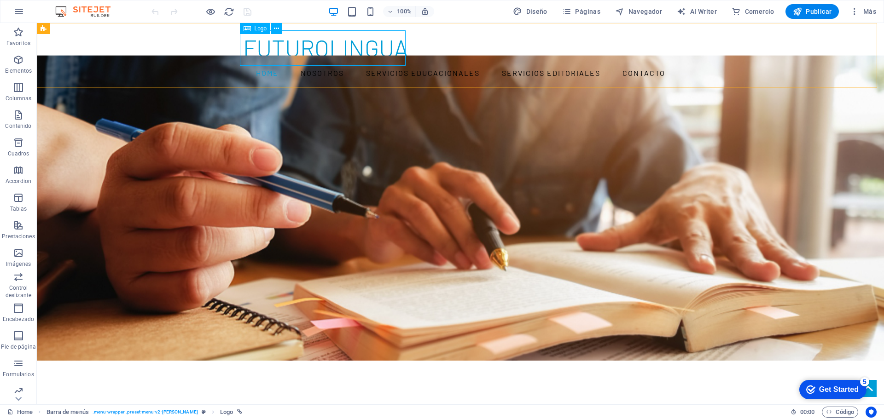
click at [252, 29] on div "Logo" at bounding box center [255, 28] width 31 height 11
click at [278, 27] on icon at bounding box center [276, 29] width 5 height 10
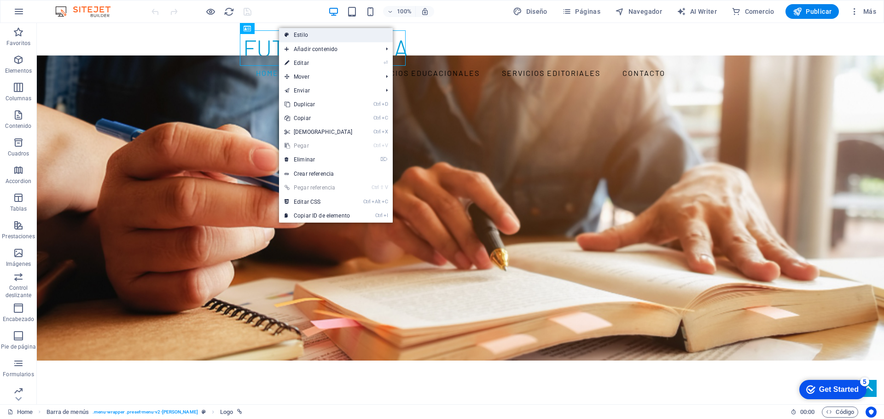
drag, startPoint x: 21, startPoint y: 75, endPoint x: 299, endPoint y: 35, distance: 280.3
click at [299, 35] on link "Estilo" at bounding box center [336, 35] width 114 height 14
select select "rem"
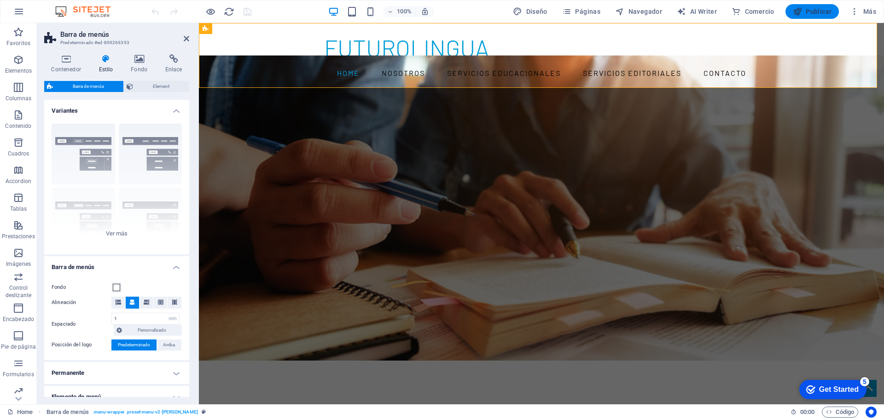
click at [804, 8] on span "Publicar" at bounding box center [812, 11] width 39 height 9
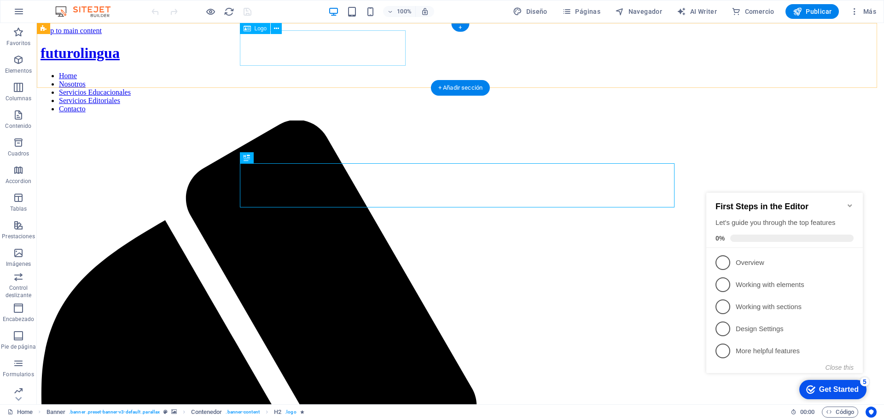
click at [317, 46] on div "futurolingua" at bounding box center [460, 53] width 839 height 17
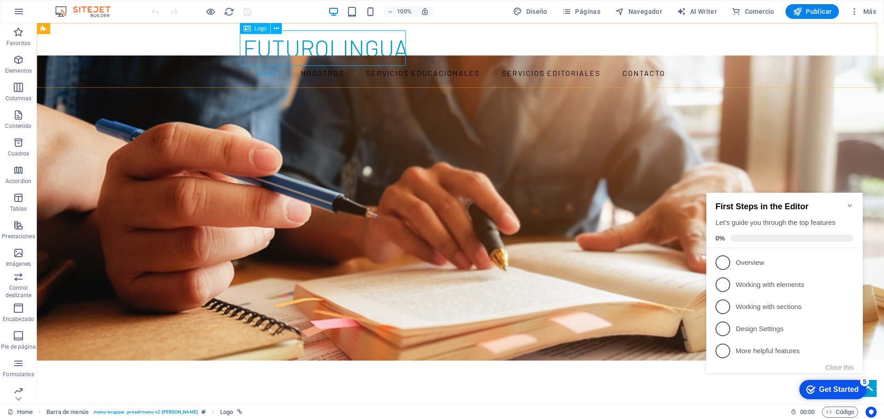
click at [252, 28] on div "Logo" at bounding box center [255, 28] width 31 height 11
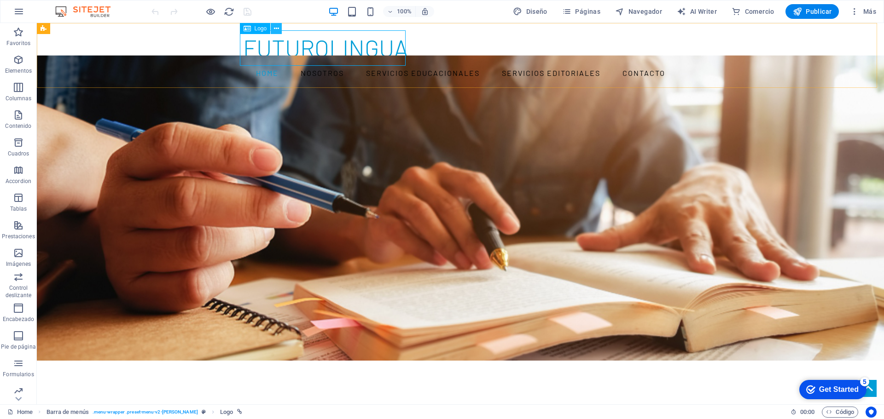
click at [275, 31] on icon at bounding box center [276, 29] width 5 height 10
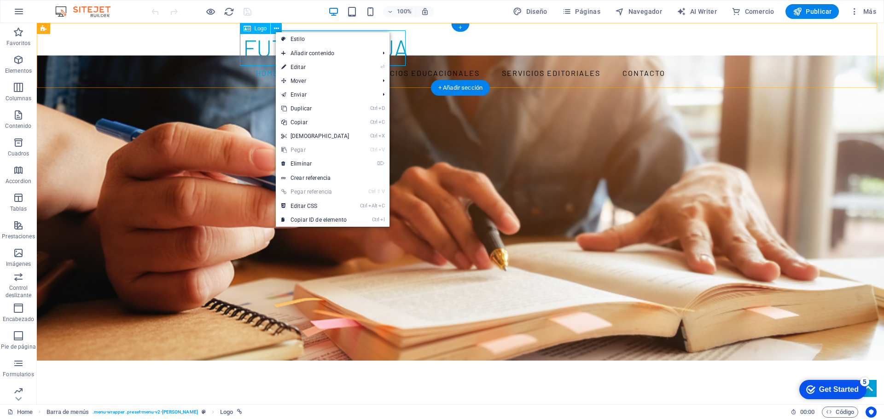
click at [252, 40] on div "futurolingua" at bounding box center [460, 47] width 434 height 35
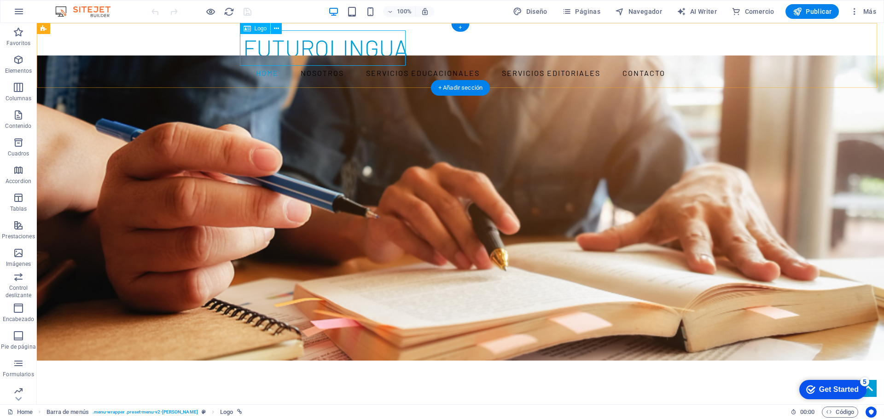
click at [252, 40] on div "futurolingua" at bounding box center [460, 47] width 434 height 35
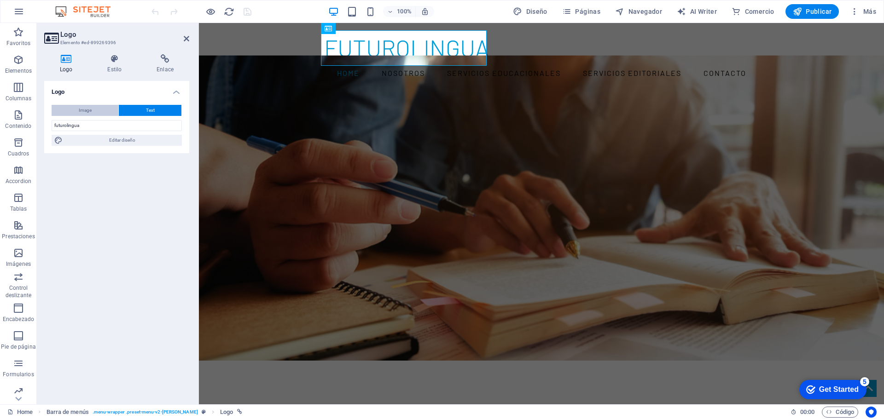
click at [85, 111] on span "Image" at bounding box center [85, 110] width 13 height 11
select select "DISABLED_OPTION_VALUE"
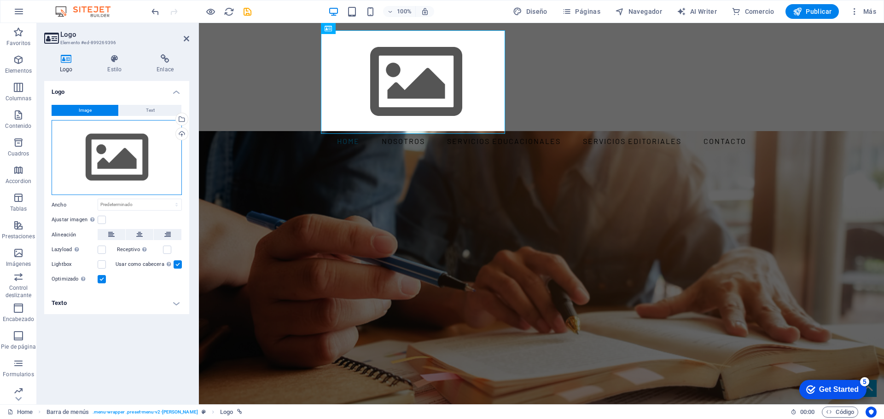
click at [102, 159] on div "Arrastra archivos aquí, haz clic para escoger archivos o selecciona archivos de…" at bounding box center [117, 157] width 130 height 75
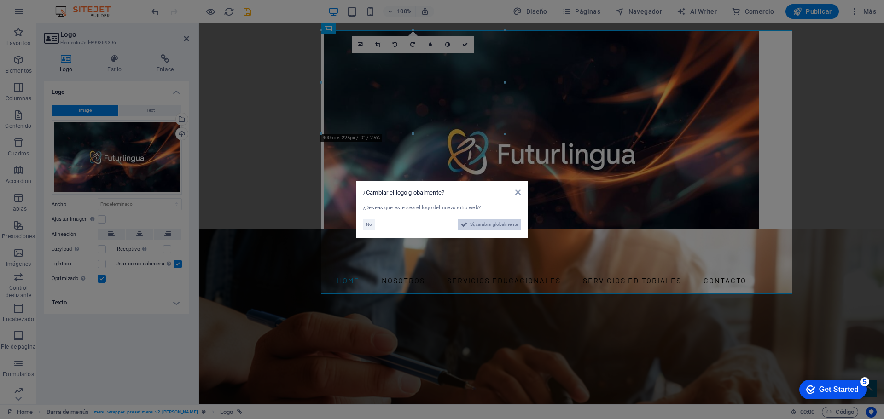
drag, startPoint x: 482, startPoint y: 225, endPoint x: 281, endPoint y: 202, distance: 201.9
click at [482, 225] on span "Sí, cambiar globalmente" at bounding box center [494, 224] width 48 height 11
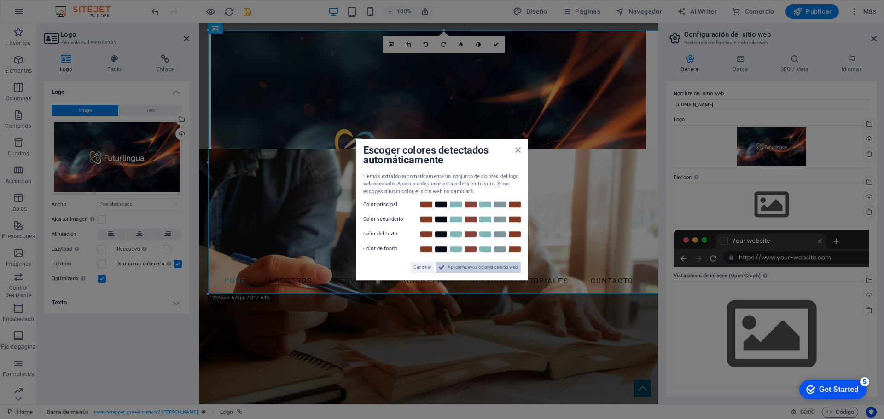
click at [455, 270] on span "Aplicar nuevos colores de sitio web" at bounding box center [482, 267] width 70 height 11
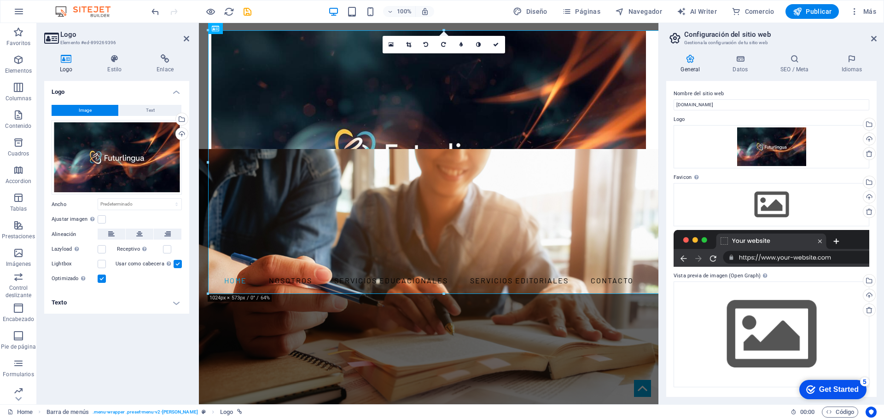
click at [408, 44] on icon at bounding box center [408, 45] width 5 height 6
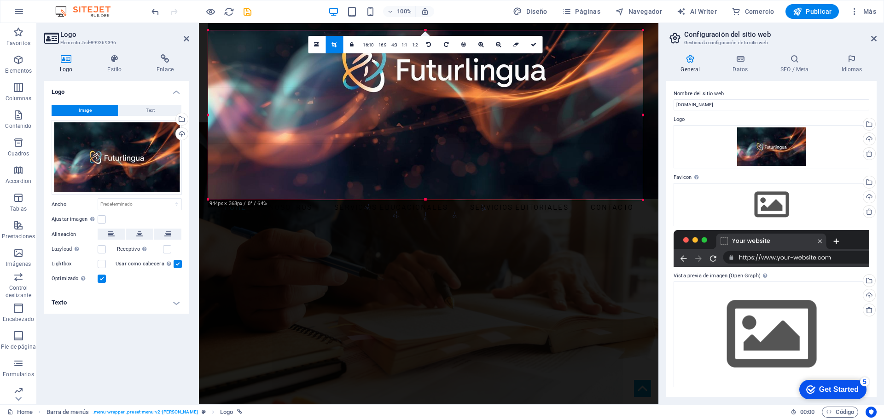
drag, startPoint x: 443, startPoint y: 31, endPoint x: 434, endPoint y: 126, distance: 95.2
click at [434, 126] on div "180 170 160 150 140 130 120 110 100 90 80 70 60 50 40 30 20 10 0 -10 -20 -30 -4…" at bounding box center [425, 114] width 434 height 169
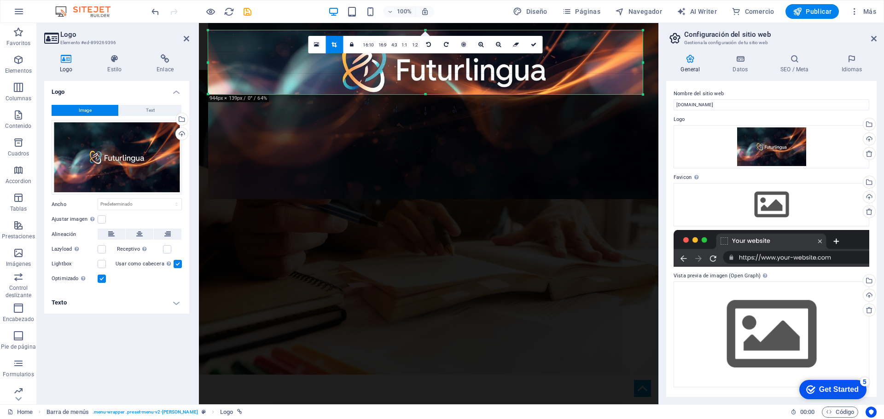
drag, startPoint x: 424, startPoint y: 199, endPoint x: 426, endPoint y: 94, distance: 104.9
click at [426, 94] on div at bounding box center [425, 94] width 434 height 3
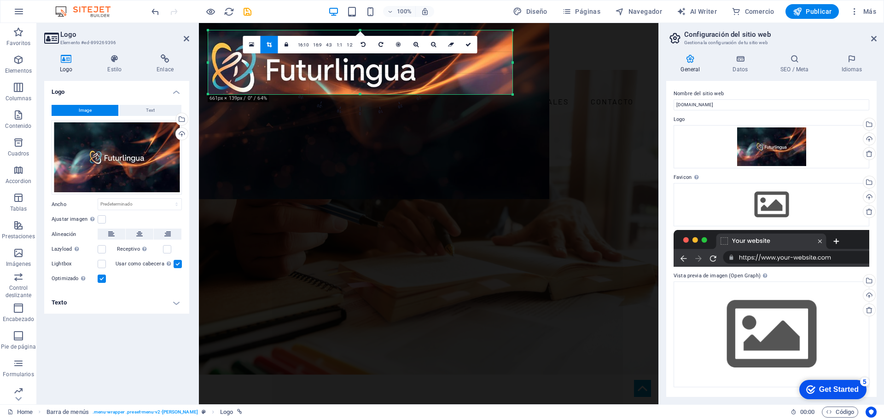
drag, startPoint x: 208, startPoint y: 62, endPoint x: 338, endPoint y: 69, distance: 130.4
click at [338, 69] on div "180 170 160 150 140 130 120 110 100 90 80 70 60 50 40 30 20 10 0 -10 -20 -30 -4…" at bounding box center [360, 62] width 304 height 64
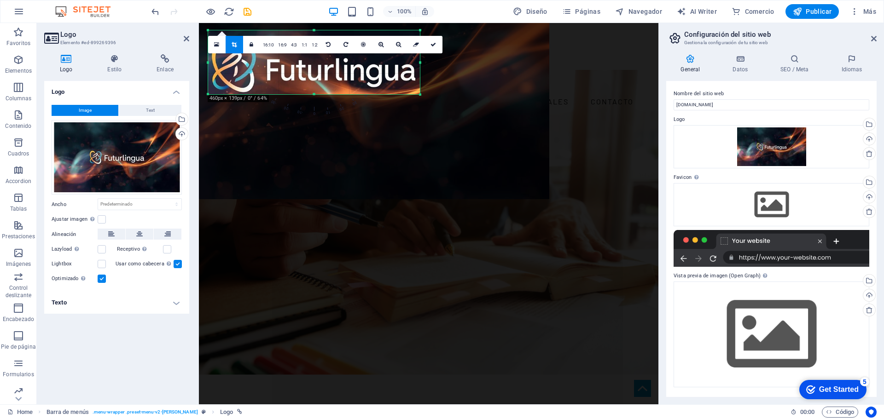
drag, startPoint x: 513, startPoint y: 61, endPoint x: 420, endPoint y: 66, distance: 92.6
click at [420, 66] on div at bounding box center [419, 62] width 3 height 64
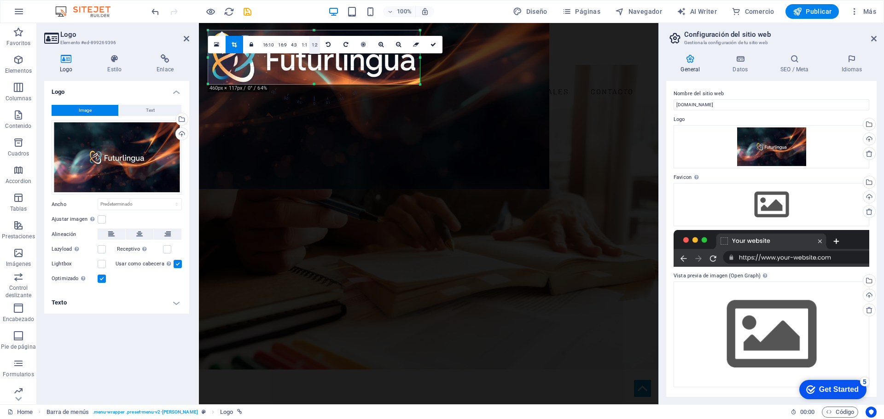
drag, startPoint x: 314, startPoint y: 31, endPoint x: 313, endPoint y: 41, distance: 10.2
click at [313, 41] on div "180 170 160 150 140 130 120 110 100 90 80 70 60 50 40 30 20 10 0 -10 -20 -30 -4…" at bounding box center [314, 57] width 212 height 54
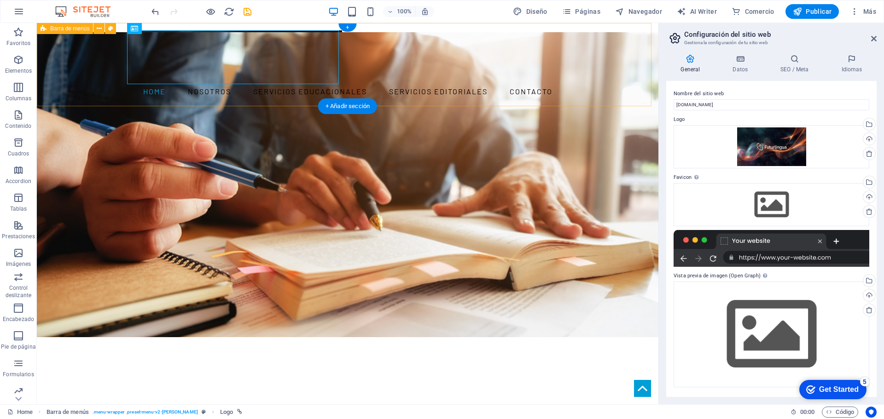
click at [361, 64] on div "Home Nosotros Servicios Educacionales Servicios Editoriales Contacto" at bounding box center [347, 64] width 621 height 83
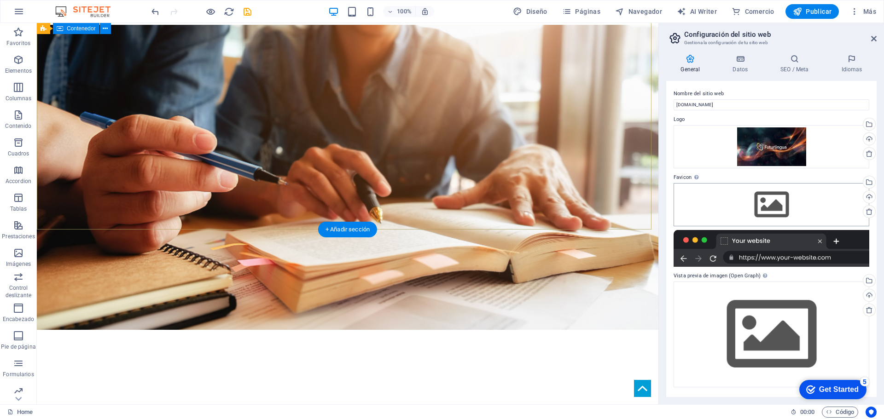
scroll to position [92, 0]
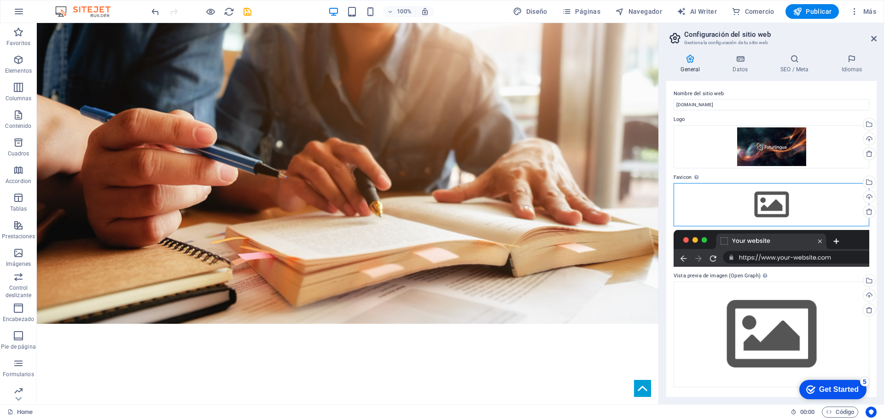
click at [773, 209] on div "Arrastra archivos aquí, haz clic para escoger archivos o selecciona archivos de…" at bounding box center [771, 204] width 196 height 43
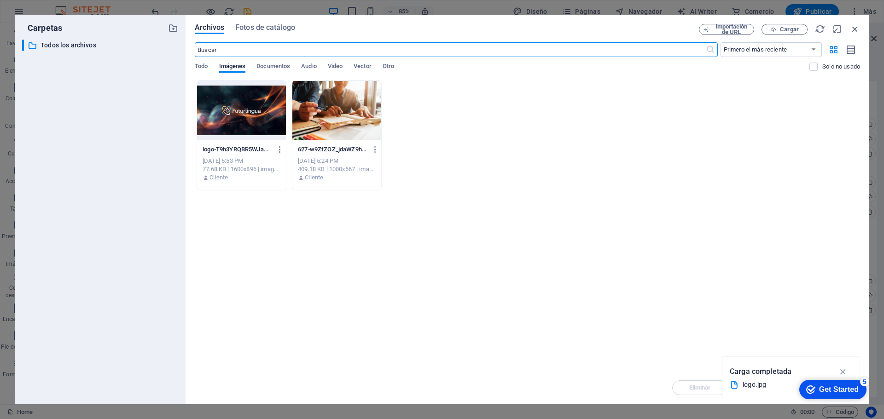
click at [242, 98] on div at bounding box center [241, 111] width 89 height 60
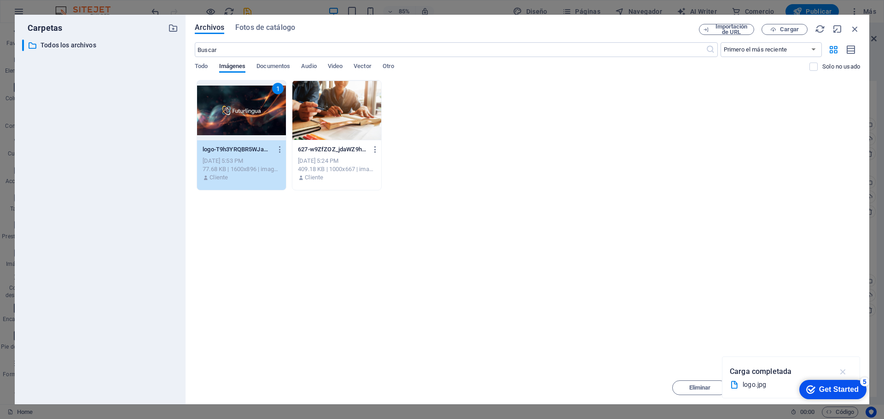
click at [842, 370] on icon "button" at bounding box center [843, 372] width 11 height 10
click at [829, 387] on div "Get Started" at bounding box center [839, 390] width 40 height 8
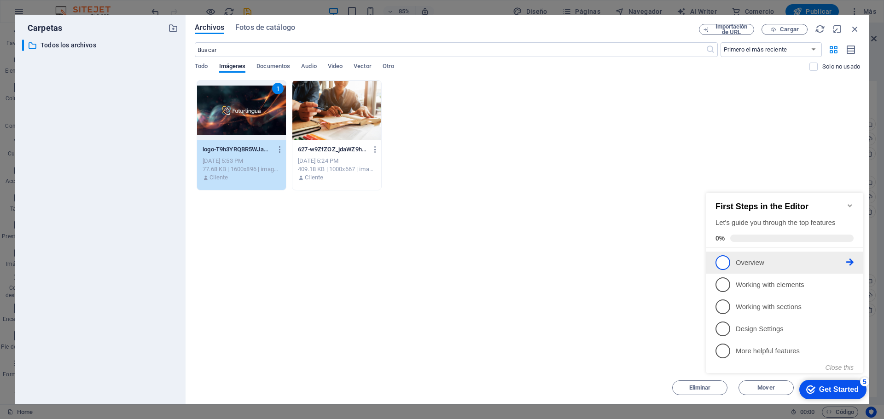
click at [720, 264] on span "1" at bounding box center [722, 262] width 15 height 15
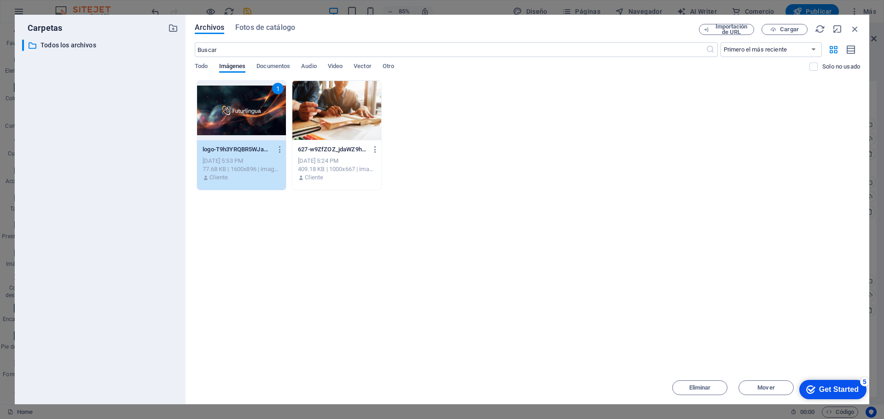
scroll to position [0, 0]
click at [356, 231] on div "Arrastra archivos aquí para cargarlos de inmediato 1 logo-T9h3YRQBR5WJaN5UKUG2t…" at bounding box center [527, 225] width 665 height 291
click at [246, 109] on div "1" at bounding box center [241, 111] width 89 height 60
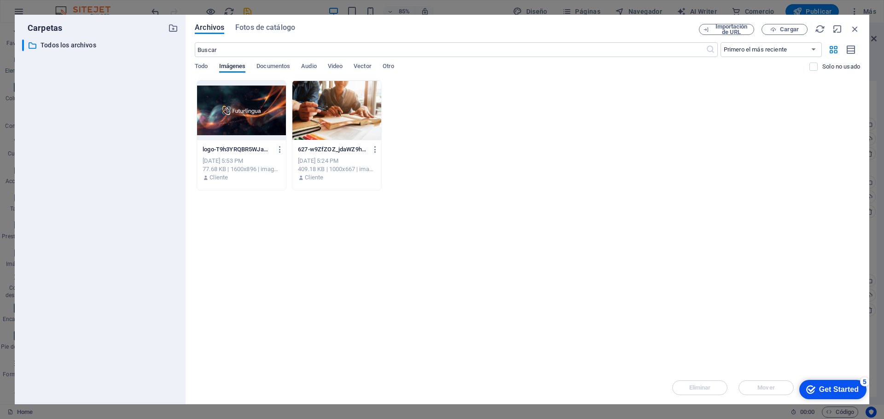
click at [246, 109] on div at bounding box center [241, 111] width 89 height 60
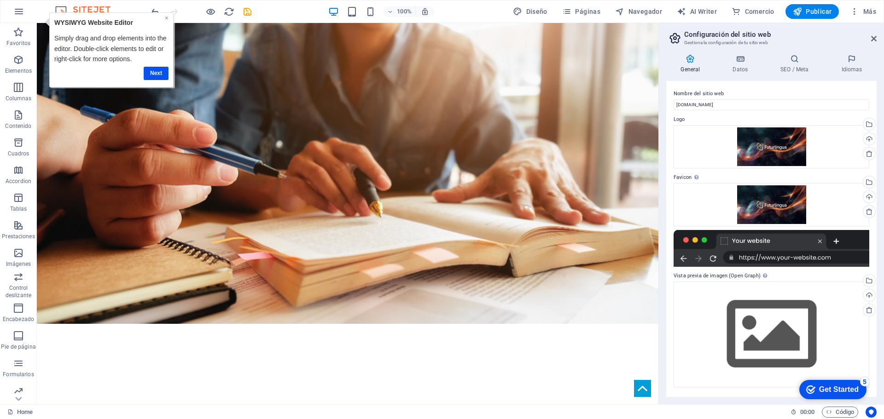
click at [167, 18] on link "×" at bounding box center [167, 17] width 4 height 7
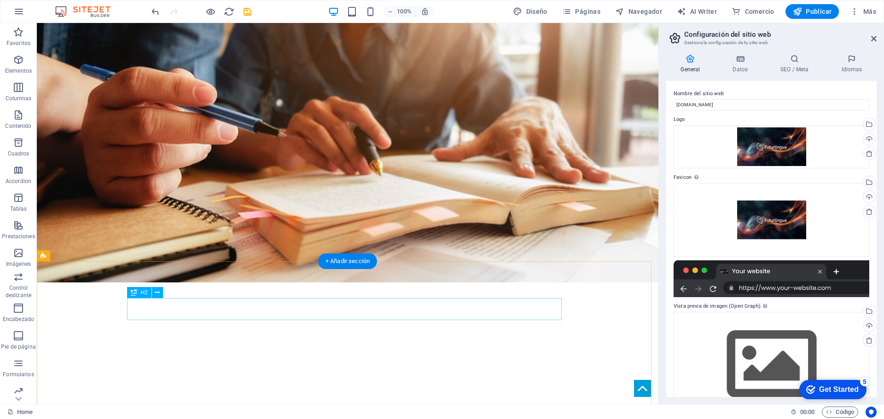
scroll to position [184, 0]
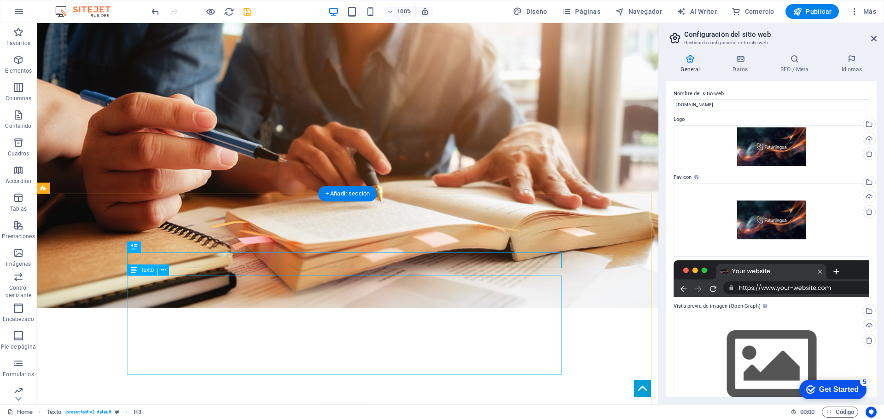
scroll to position [138, 0]
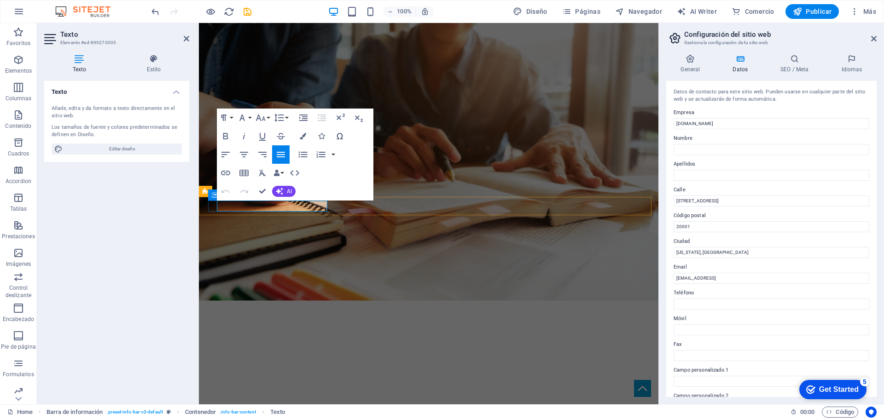
click at [685, 200] on input "401 F St NW" at bounding box center [771, 201] width 196 height 11
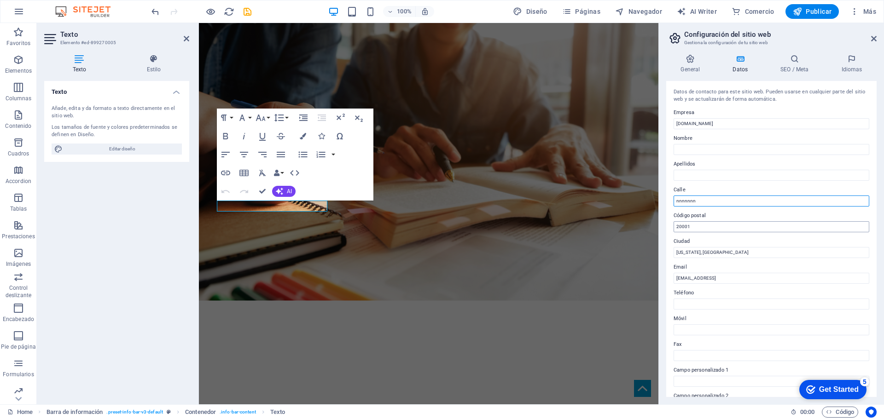
type input "nnnnnnn"
click at [690, 226] on input "20001" at bounding box center [771, 226] width 196 height 11
type input "2222222"
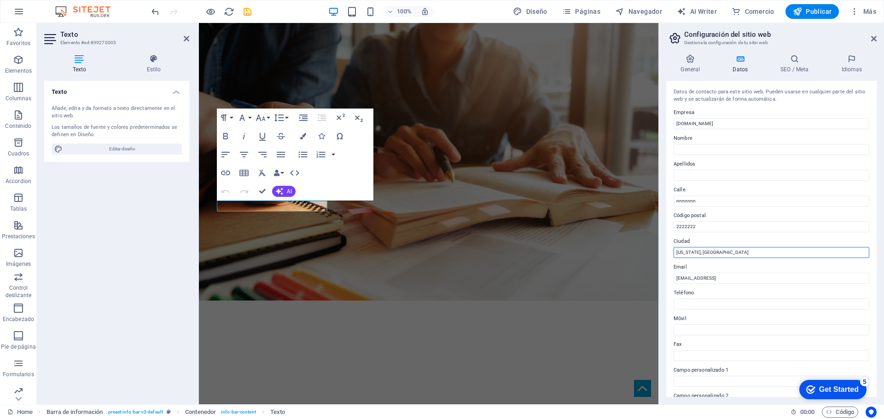
click at [692, 254] on input "[US_STATE], [GEOGRAPHIC_DATA]" at bounding box center [771, 252] width 196 height 11
click at [688, 279] on input "94f9d7c491f406013da46ecc281dec@cpanel.local" at bounding box center [771, 278] width 196 height 11
click at [697, 279] on input "94f9d7c491f406013da46ecc281dec@cpanel.local" at bounding box center [771, 278] width 196 height 11
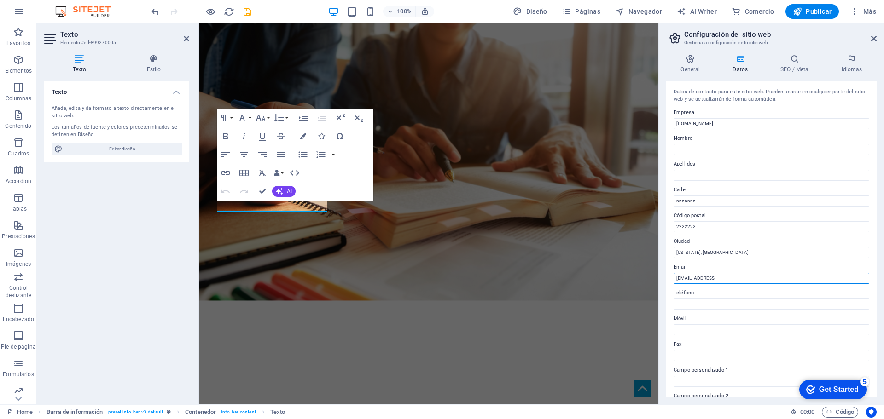
click at [697, 279] on input "94f9d7c491f406013da46ecc281dec@cpanel.local" at bounding box center [771, 278] width 196 height 11
click at [698, 278] on input "94f9d7c491f406013da46ecc281dec@cpanel.local" at bounding box center [771, 278] width 196 height 11
paste input "[EMAIL_ADDRESS][DOMAIN_NAME]"
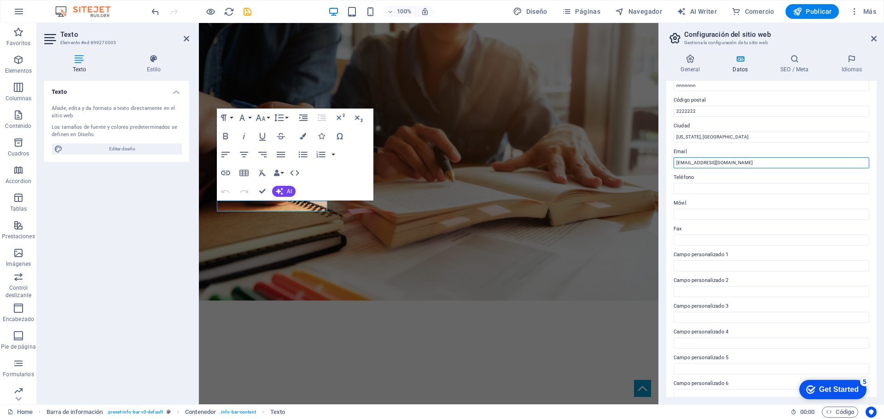
scroll to position [126, 0]
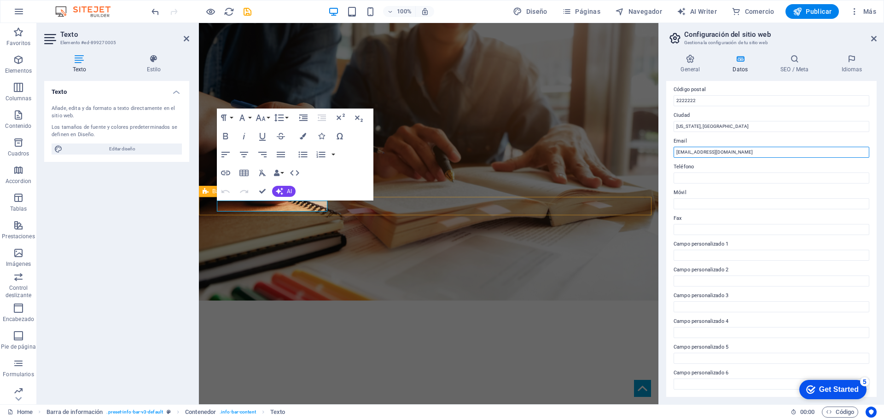
type input "[EMAIL_ADDRESS][DOMAIN_NAME]"
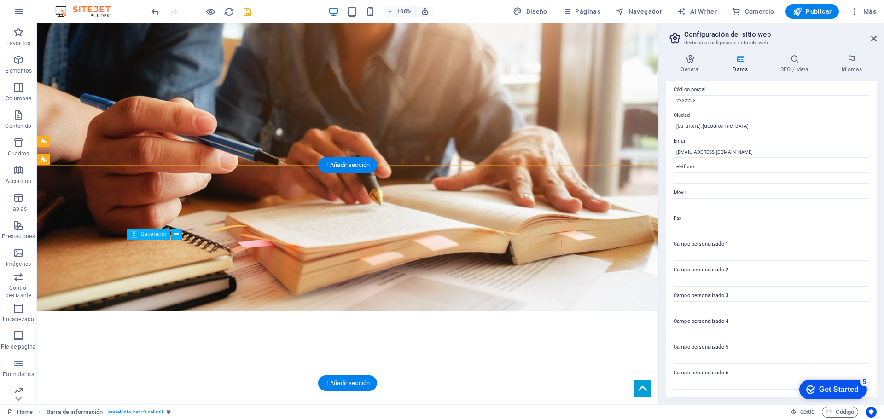
scroll to position [138, 0]
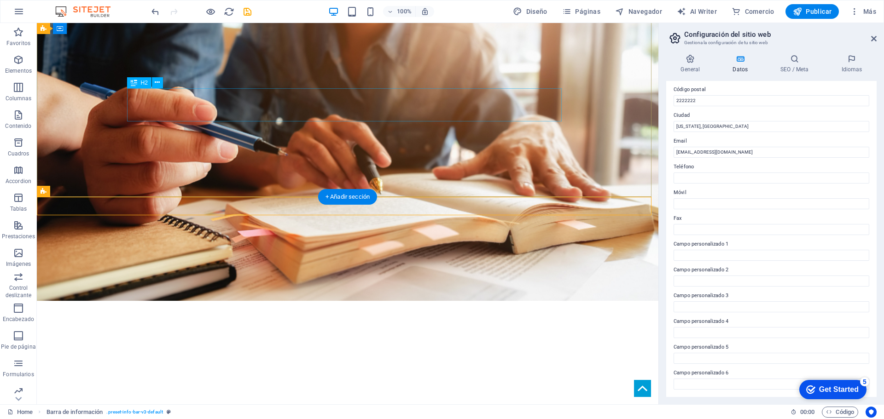
click at [346, 368] on icon "" at bounding box center [346, 376] width 6 height 17
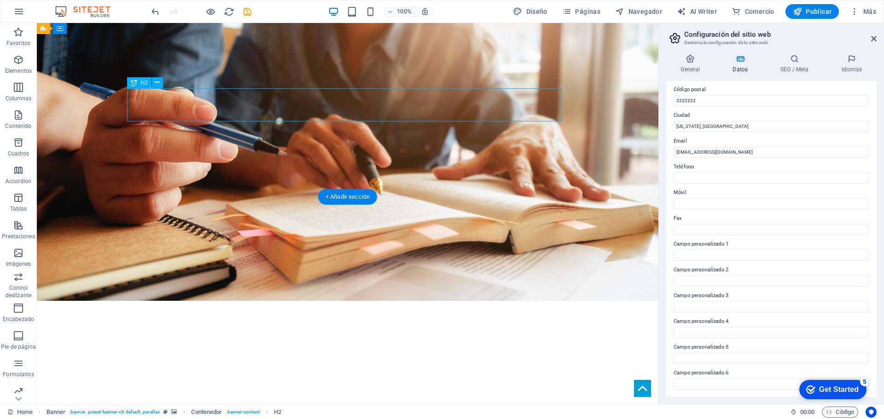
click at [336, 354] on div "​ ​ " at bounding box center [347, 370] width 434 height 33
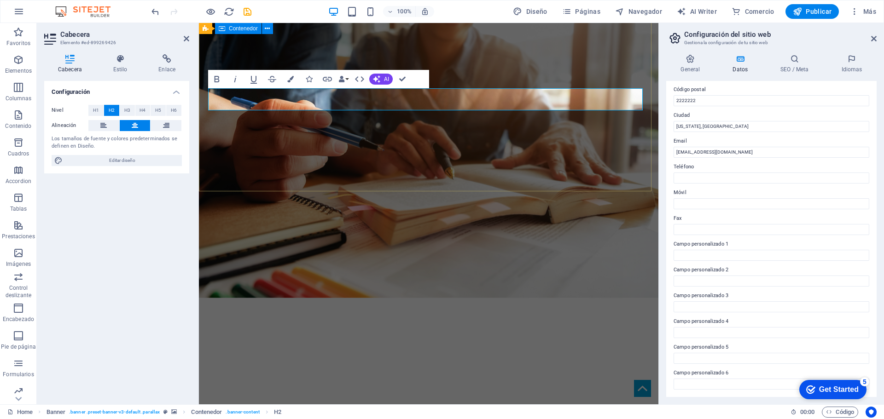
click at [342, 268] on div "Es una plataforma educativa enfocada en el aprendizaje sostenible, inclusivo y …" at bounding box center [428, 338] width 459 height 140
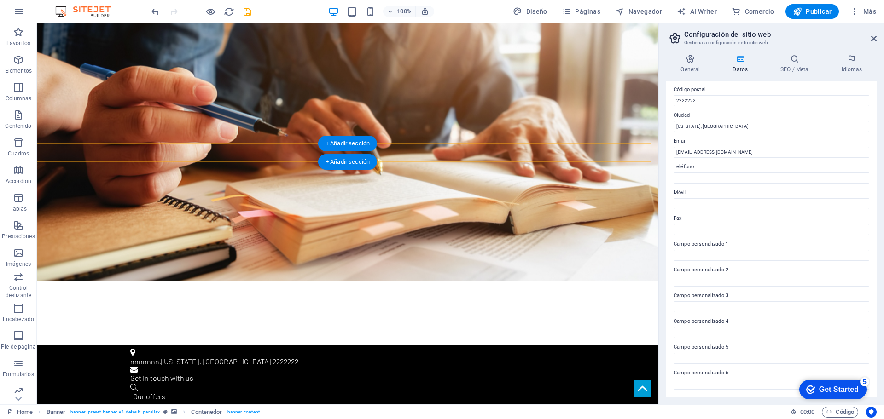
scroll to position [368, 0]
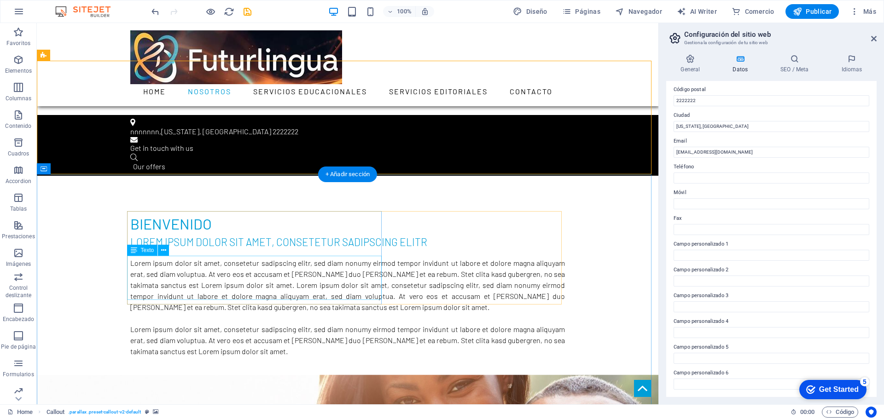
scroll to position [506, 0]
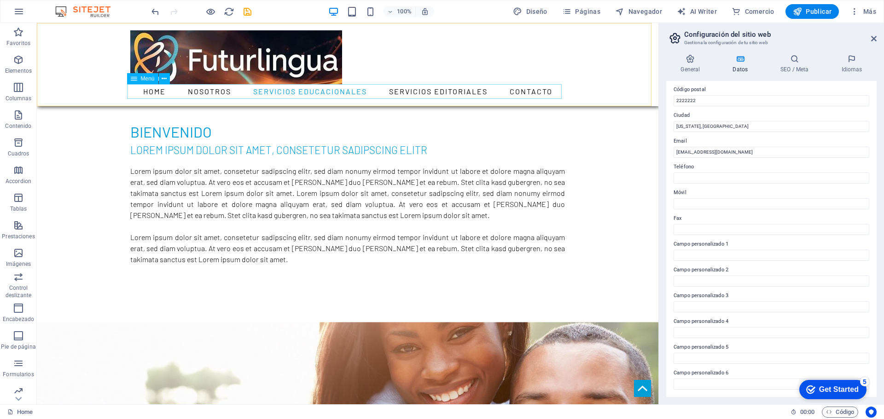
click at [301, 90] on nav "Home Nosotros Servicios Educacionales Servicios Editoriales Contacto" at bounding box center [347, 91] width 434 height 15
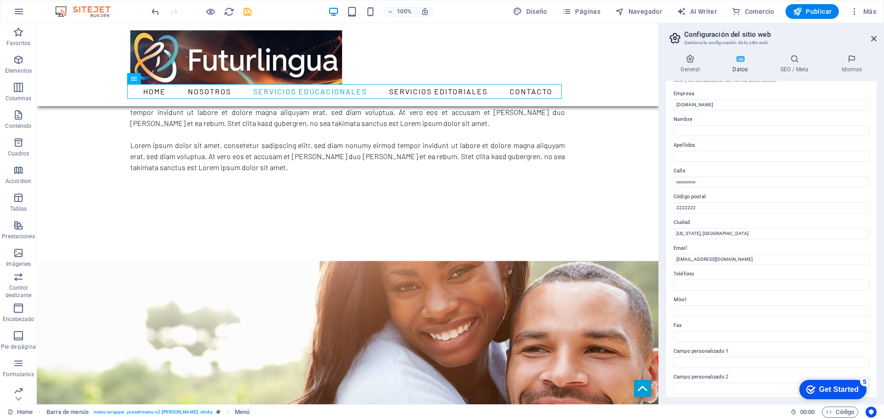
scroll to position [0, 0]
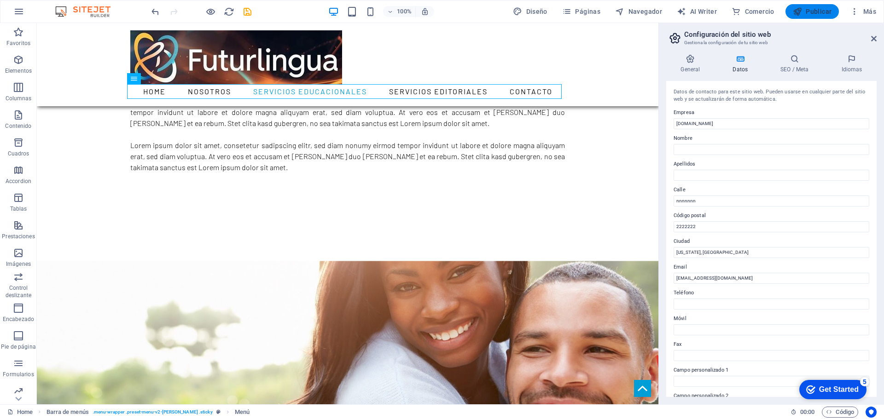
click at [805, 9] on span "Publicar" at bounding box center [812, 11] width 39 height 9
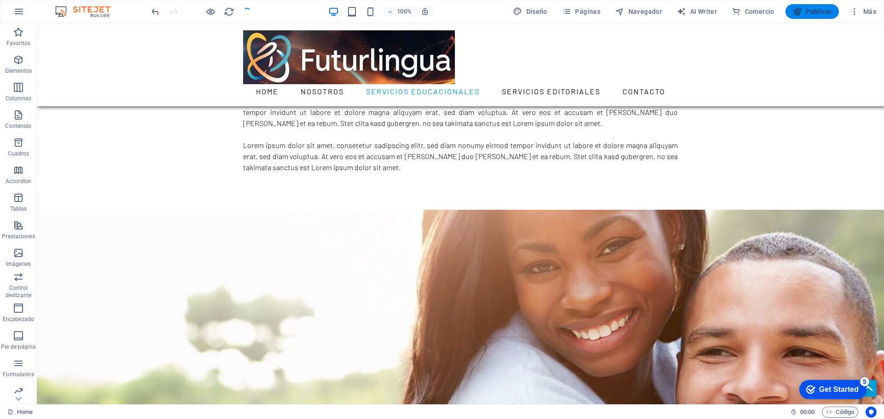
click at [819, 12] on span "Publicar" at bounding box center [812, 11] width 39 height 9
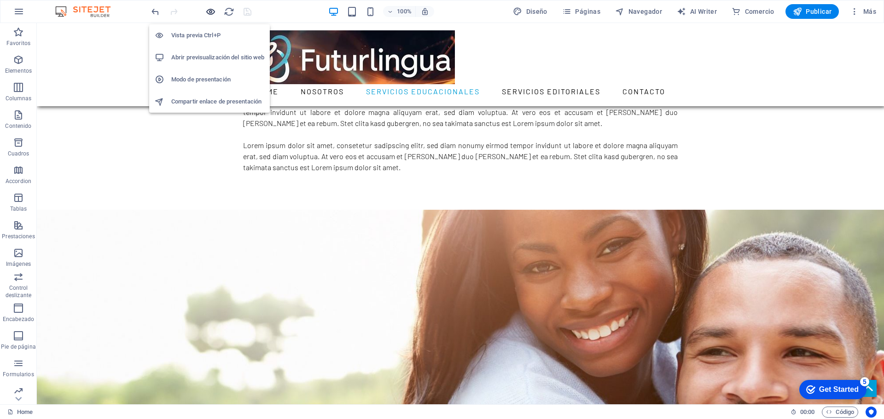
click at [211, 12] on icon "button" at bounding box center [210, 11] width 11 height 11
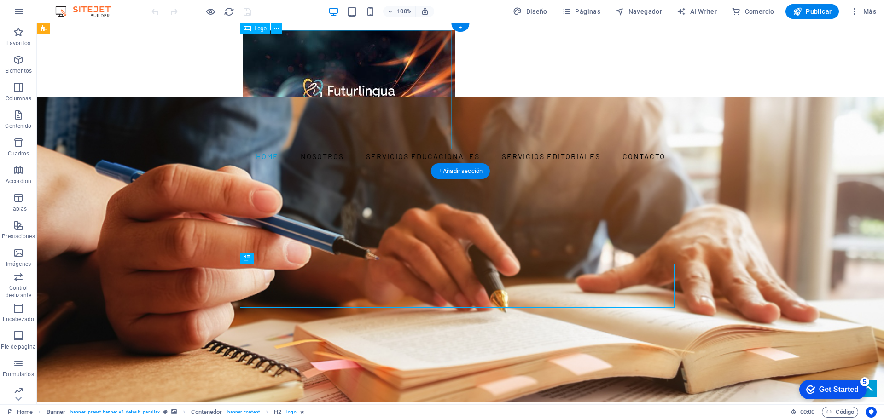
click at [338, 106] on div at bounding box center [460, 89] width 434 height 119
select select "px"
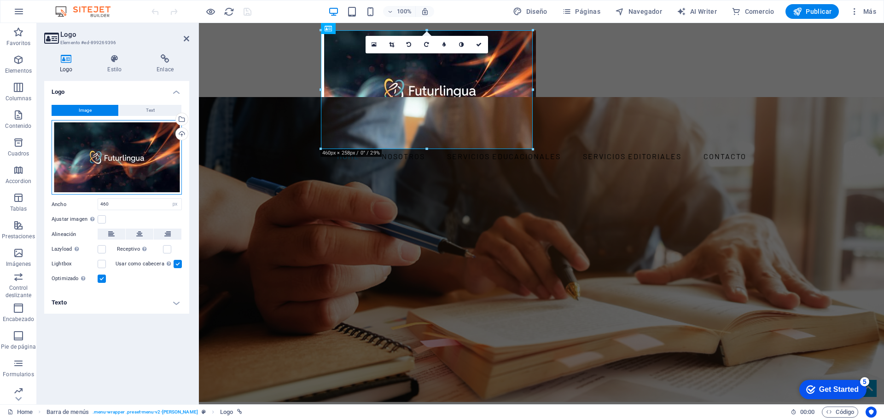
click at [91, 165] on div "Arrastra archivos aquí, haz clic para escoger archivos o selecciona archivos de…" at bounding box center [117, 157] width 130 height 75
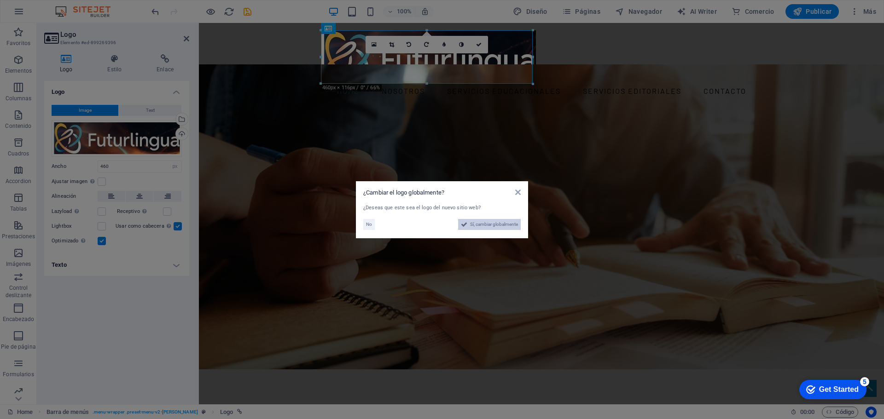
click at [481, 226] on span "Sí, cambiar globalmente" at bounding box center [494, 224] width 48 height 11
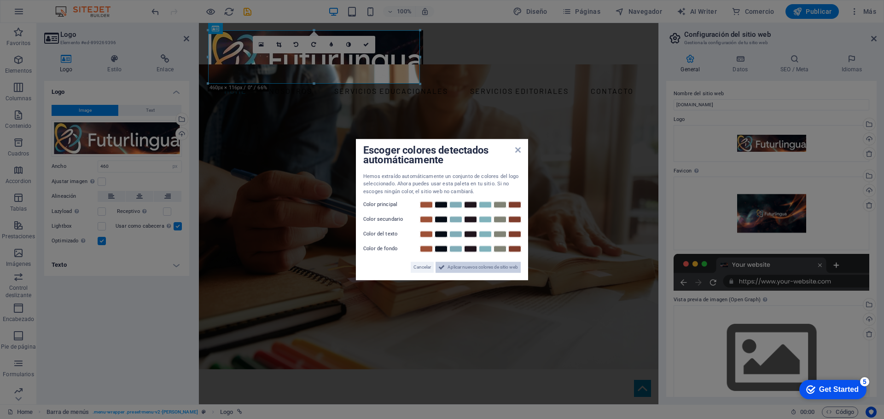
click at [471, 267] on span "Aplicar nuevos colores de sitio web" at bounding box center [482, 267] width 70 height 11
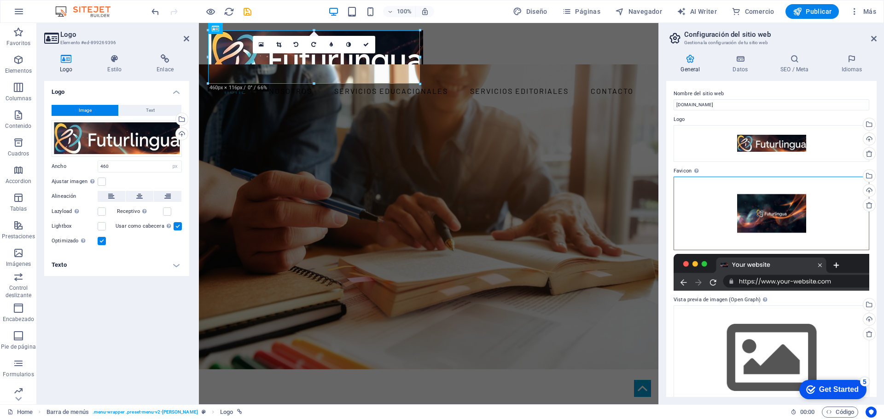
click at [771, 214] on div "Arrastra archivos aquí, haz clic para escoger archivos o selecciona archivos de…" at bounding box center [771, 214] width 196 height 74
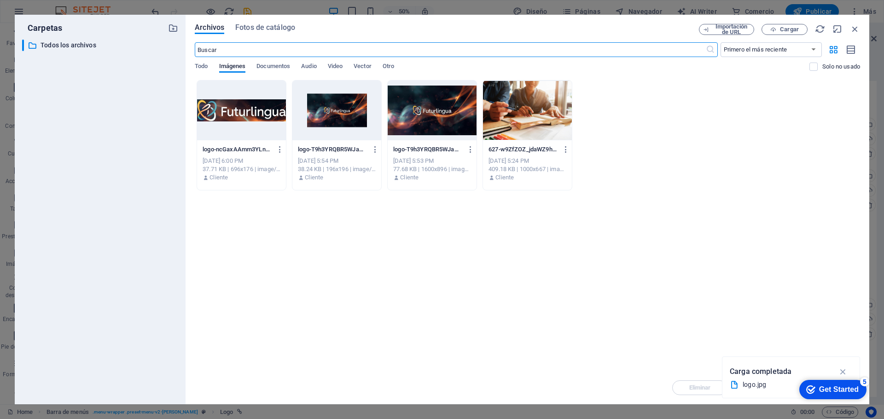
click at [341, 117] on div at bounding box center [336, 111] width 89 height 60
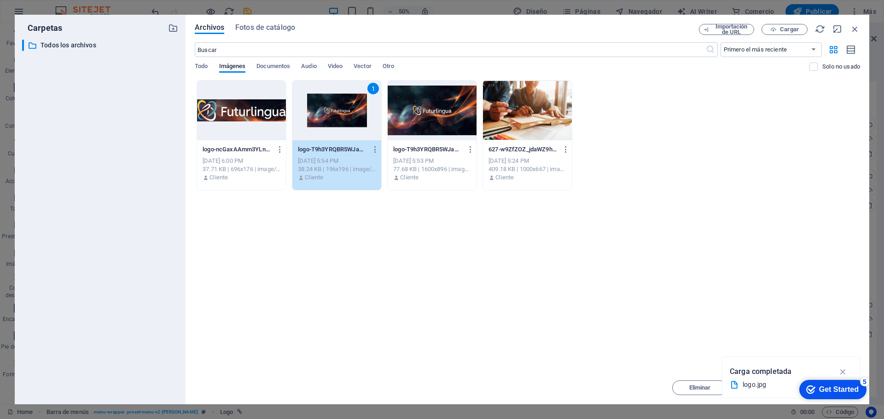
click at [232, 99] on div at bounding box center [241, 111] width 89 height 60
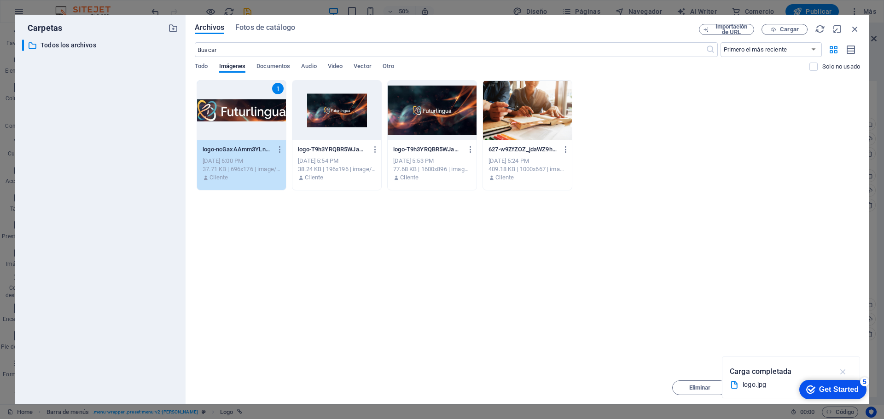
click at [844, 370] on icon "button" at bounding box center [843, 372] width 11 height 10
click at [819, 388] on div "Get Started" at bounding box center [839, 390] width 40 height 8
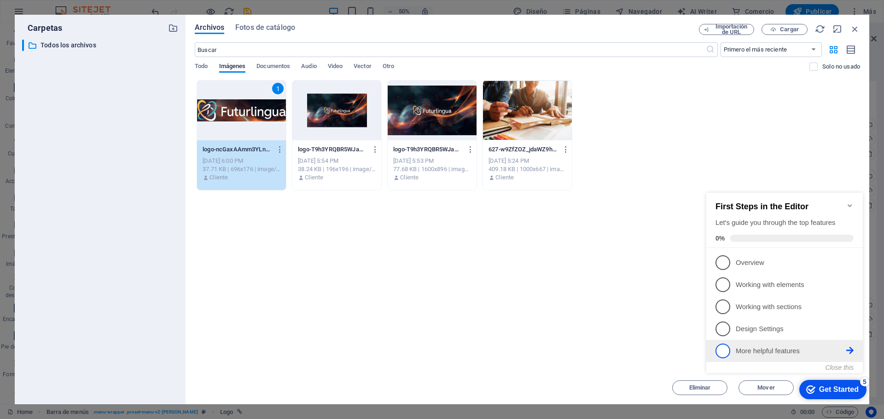
click at [725, 348] on span "5" at bounding box center [722, 351] width 15 height 15
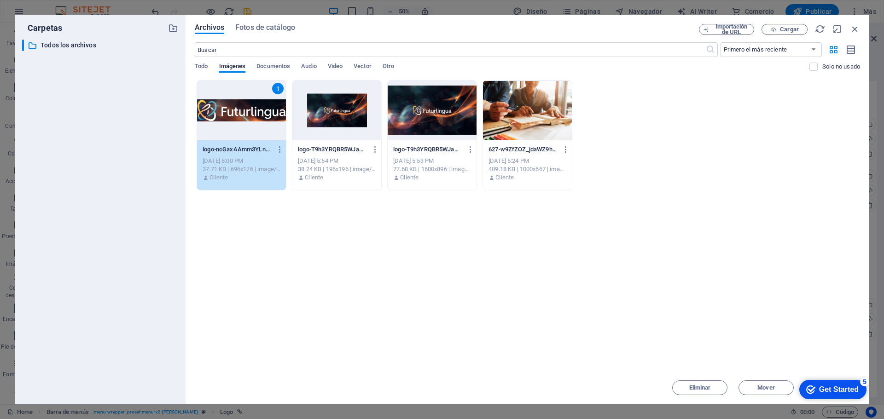
click at [826, 389] on div "Get Started" at bounding box center [839, 390] width 40 height 8
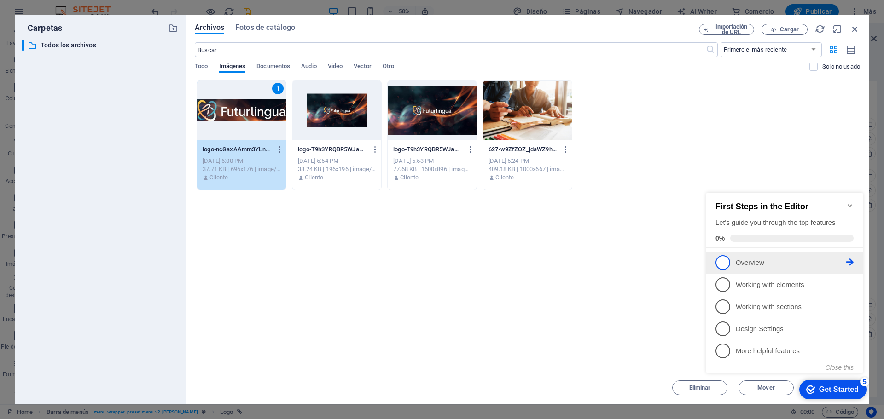
click at [736, 266] on p "Overview - incomplete" at bounding box center [790, 263] width 110 height 10
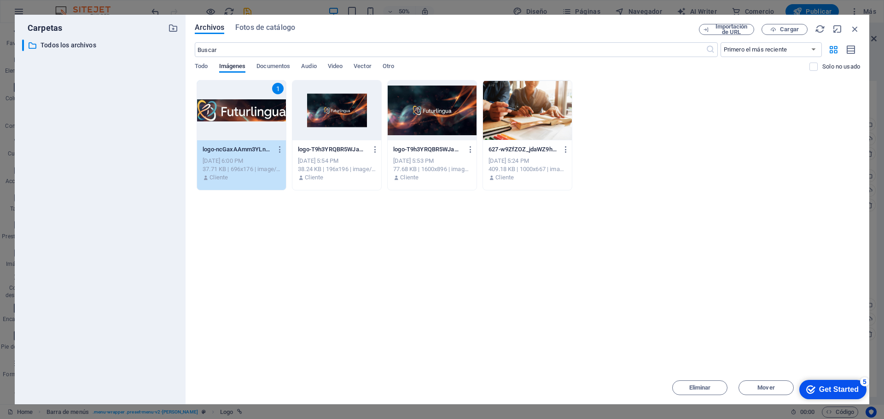
click at [829, 390] on div "Get Started" at bounding box center [839, 390] width 40 height 8
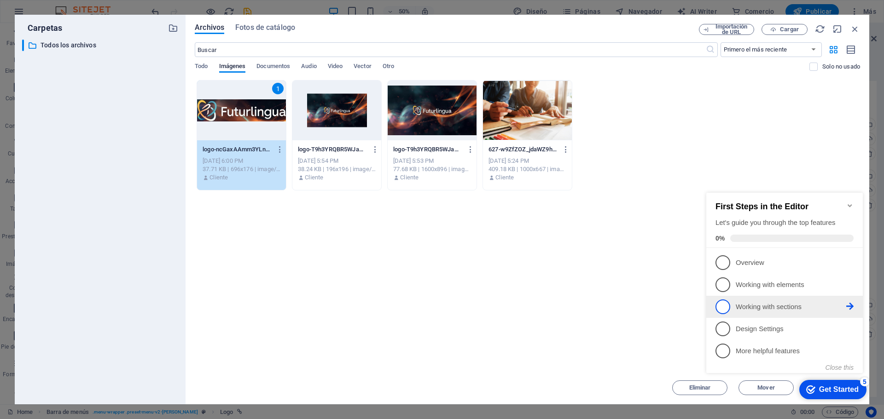
click at [771, 309] on p "Working with sections - incomplete" at bounding box center [790, 307] width 110 height 10
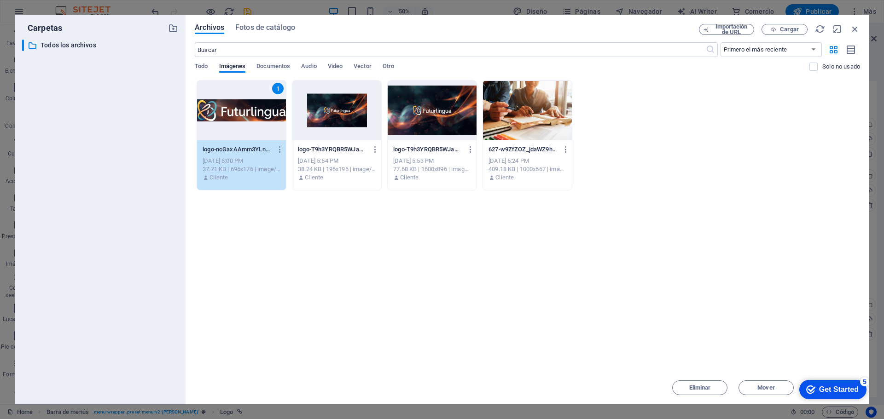
click at [858, 394] on div "Get Started" at bounding box center [839, 390] width 40 height 8
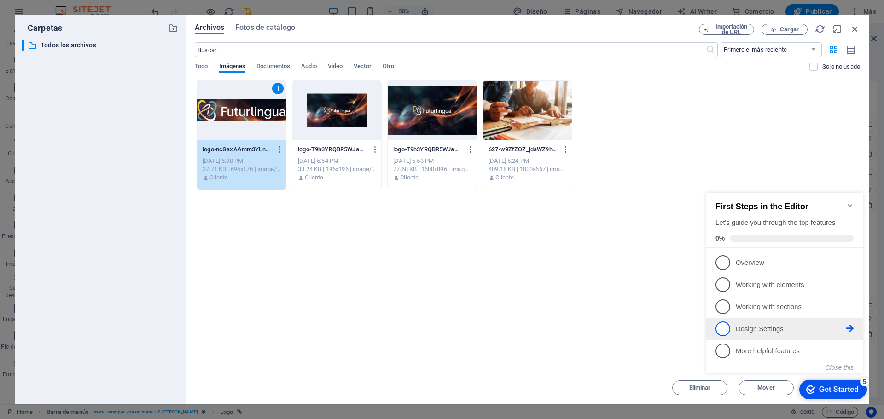
click at [776, 326] on p "Design Settings - incomplete" at bounding box center [790, 329] width 110 height 10
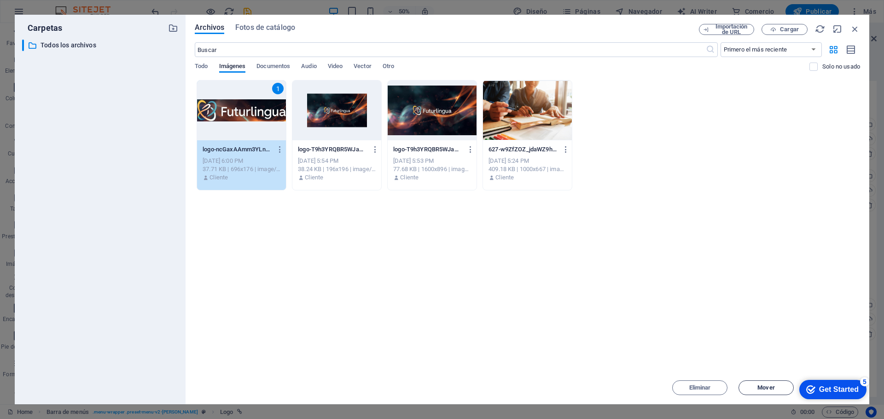
click at [768, 387] on span "Mover" at bounding box center [765, 388] width 17 height 6
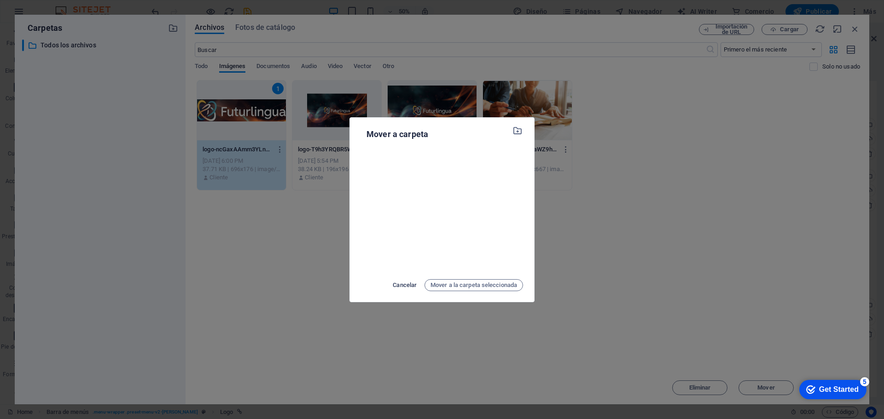
click at [402, 288] on span "Cancelar" at bounding box center [405, 285] width 24 height 11
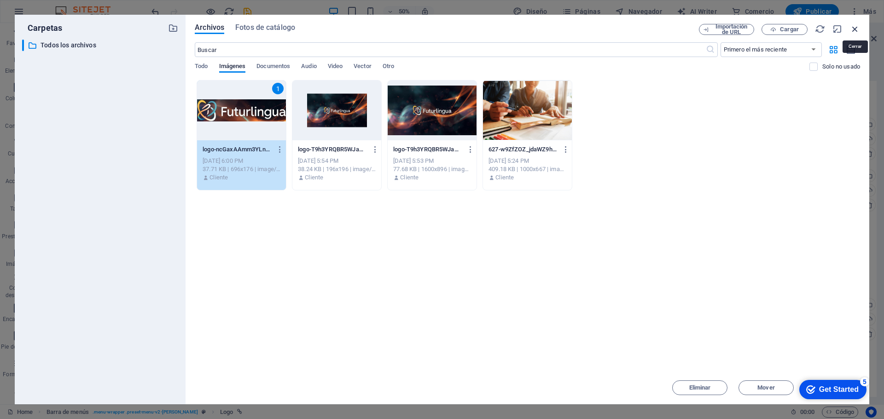
click at [851, 31] on icon "button" at bounding box center [855, 29] width 10 height 10
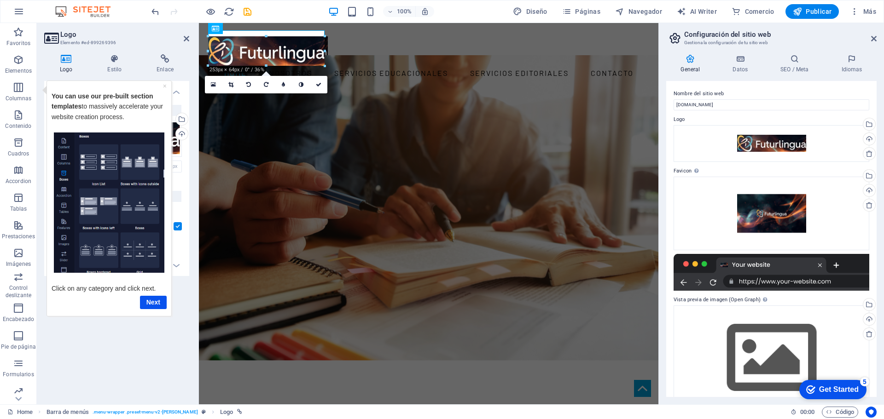
drag, startPoint x: 421, startPoint y: 84, endPoint x: 327, endPoint y: 46, distance: 101.2
type input "253"
click at [820, 13] on span "Publicar" at bounding box center [812, 11] width 39 height 9
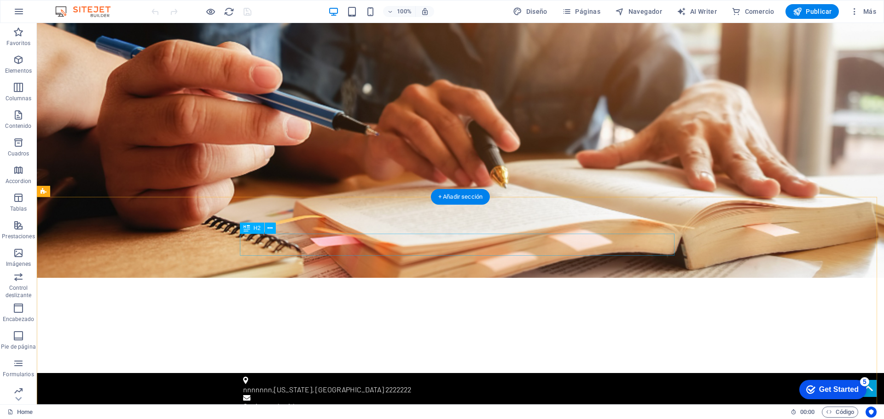
scroll to position [138, 0]
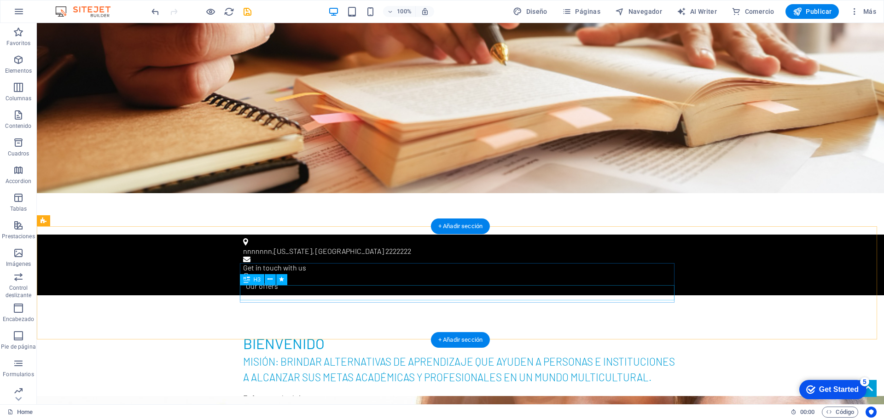
scroll to position [322, 0]
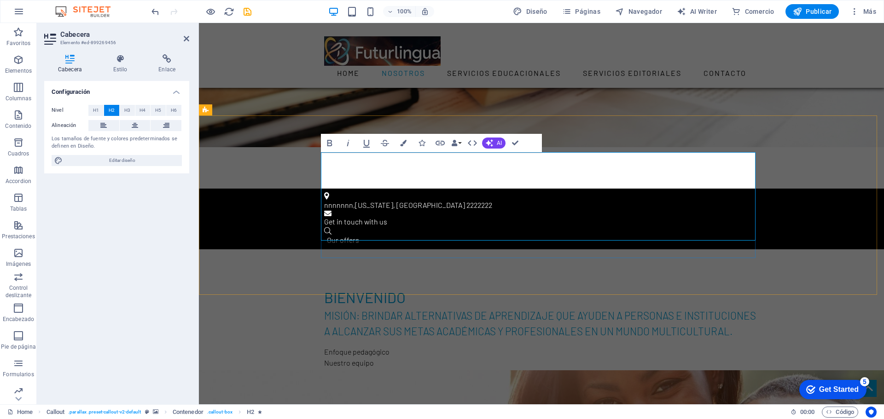
drag, startPoint x: 499, startPoint y: 164, endPoint x: 610, endPoint y: 228, distance: 127.6
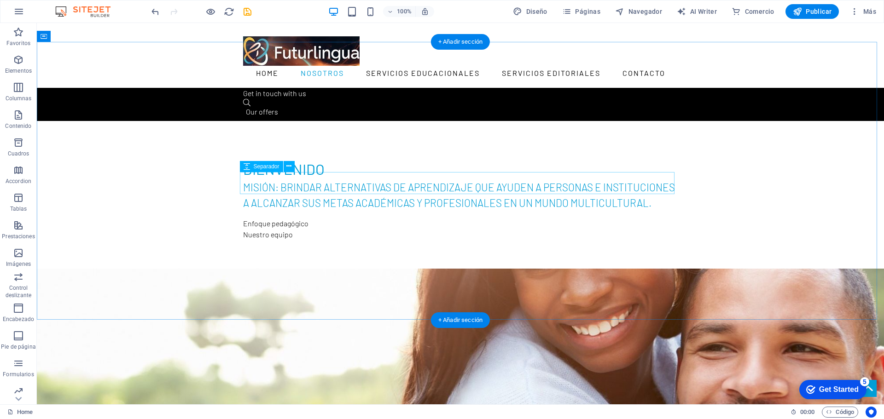
scroll to position [368, 0]
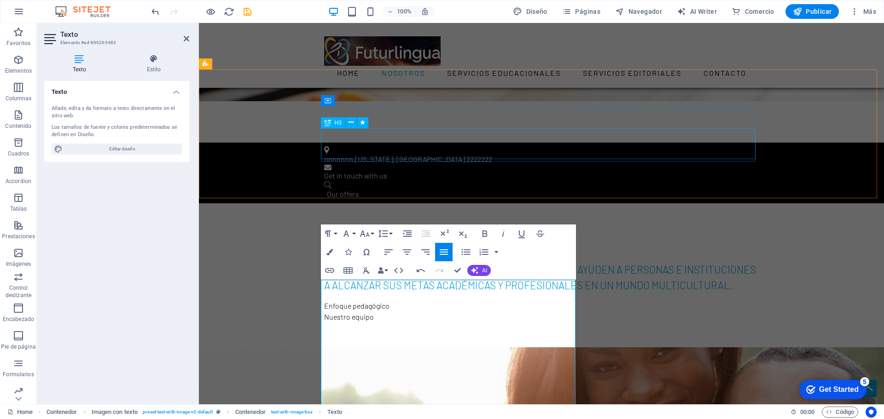
scroll to position [4485, 0]
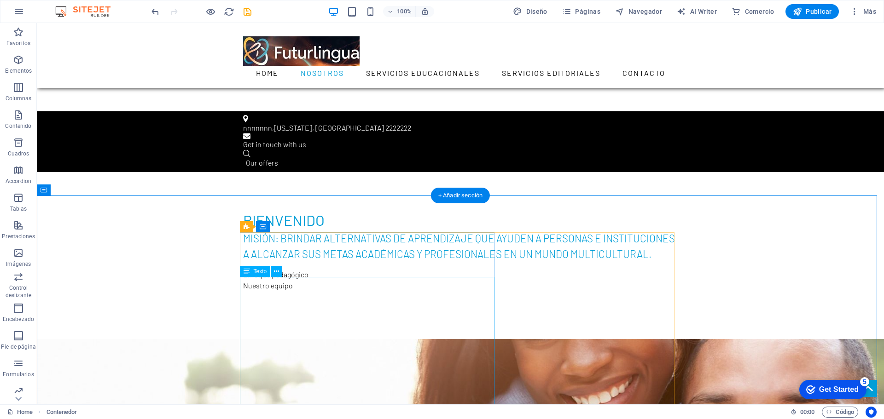
scroll to position [414, 0]
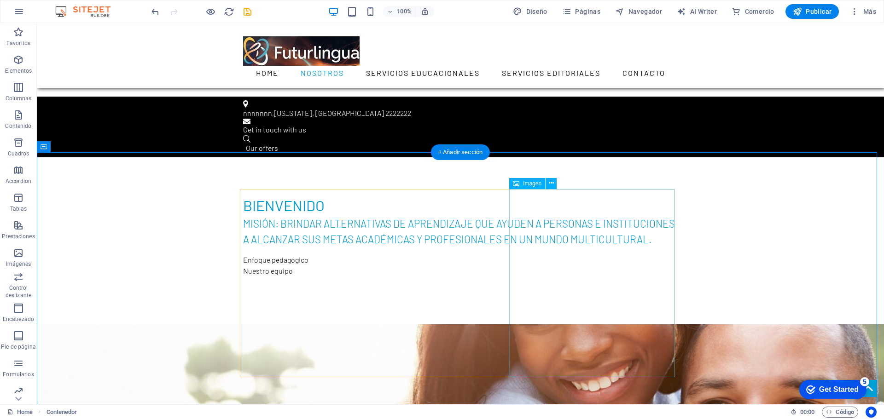
click at [534, 185] on span "Imagen" at bounding box center [532, 184] width 18 height 6
click at [533, 184] on span "Imagen" at bounding box center [532, 184] width 18 height 6
select select "%"
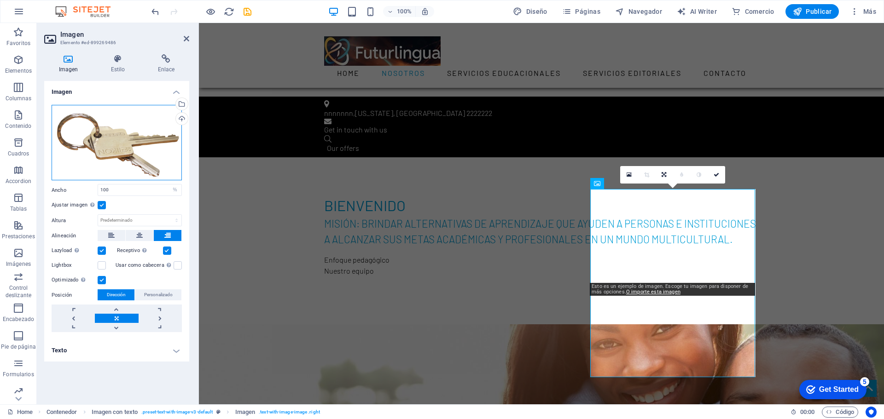
click at [85, 127] on div "Arrastra archivos aquí, haz clic para escoger archivos o selecciona archivos de…" at bounding box center [117, 143] width 130 height 76
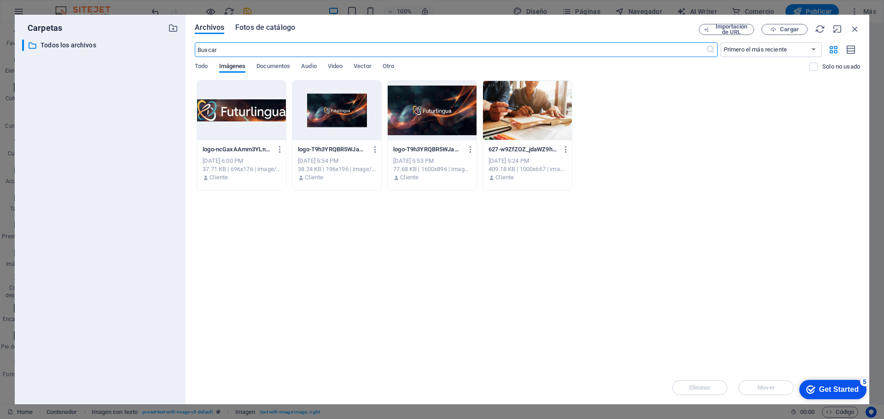
click at [266, 29] on span "Fotos de catálogo" at bounding box center [265, 27] width 60 height 11
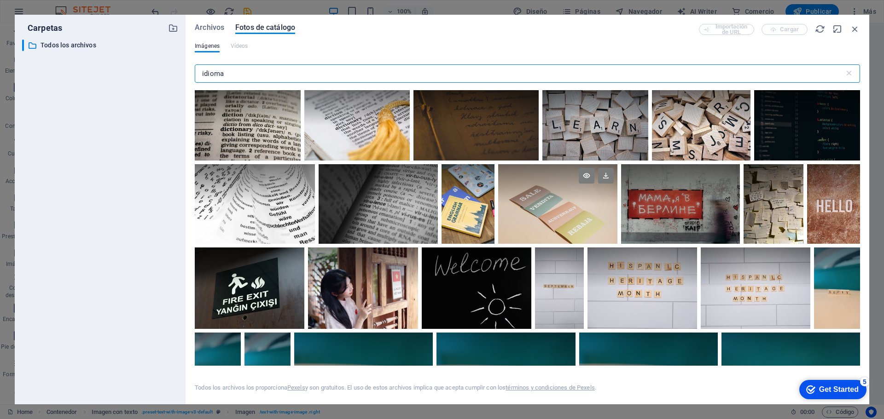
type input "idioma"
click at [551, 203] on div at bounding box center [557, 184] width 119 height 40
click at [602, 175] on icon at bounding box center [606, 176] width 16 height 16
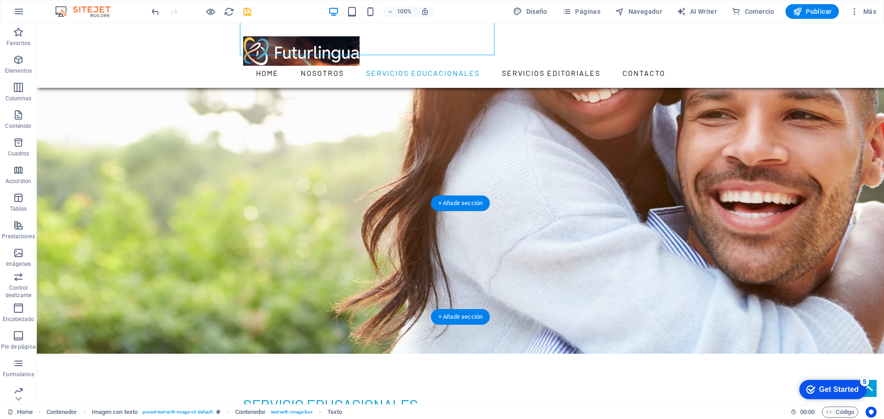
scroll to position [782, 0]
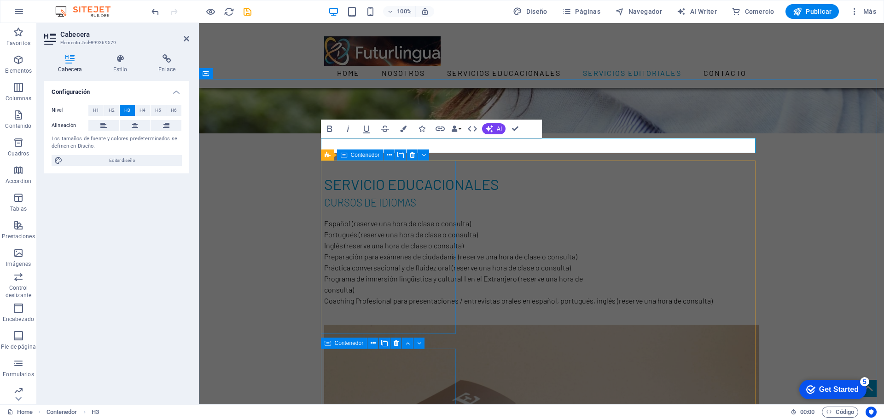
scroll to position [967, 0]
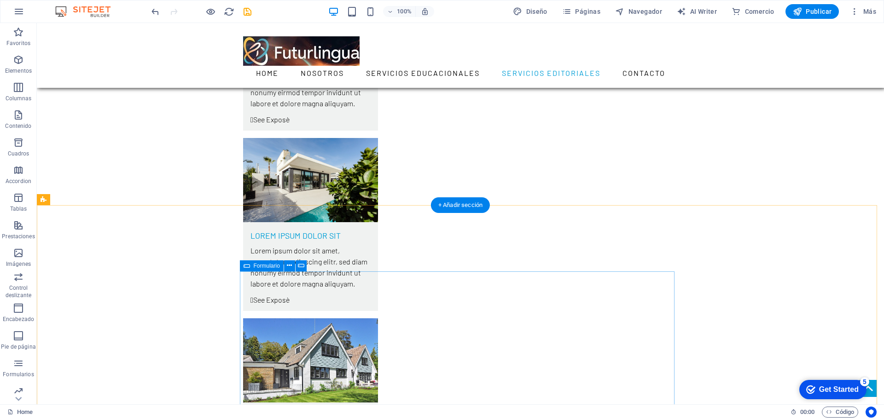
scroll to position [2393, 0]
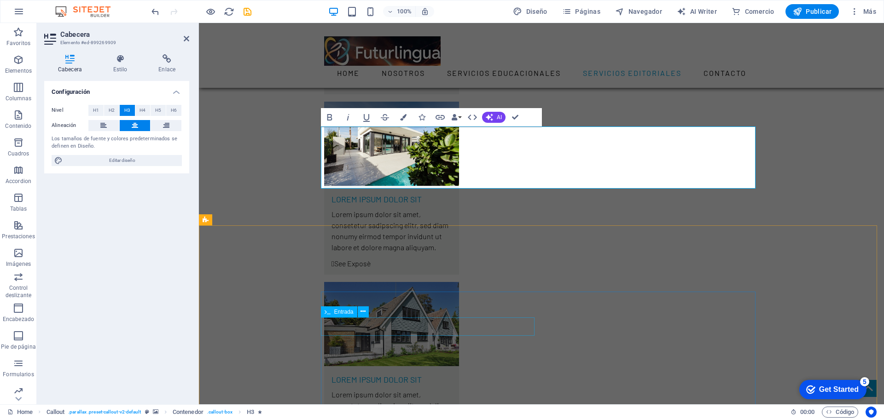
scroll to position [2577, 0]
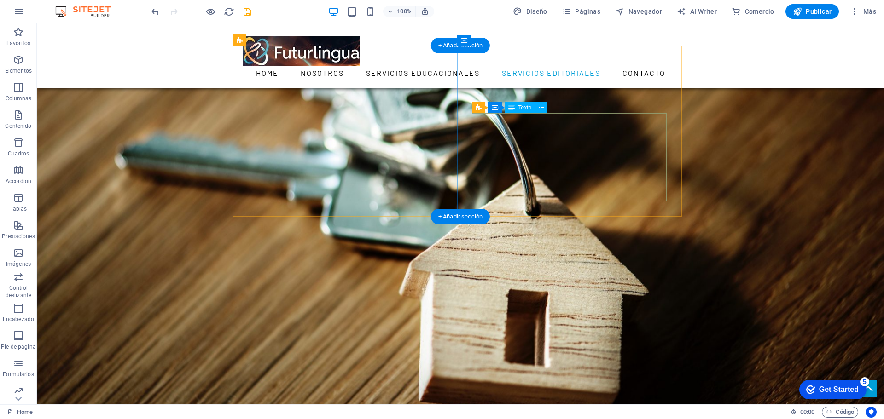
scroll to position [1841, 0]
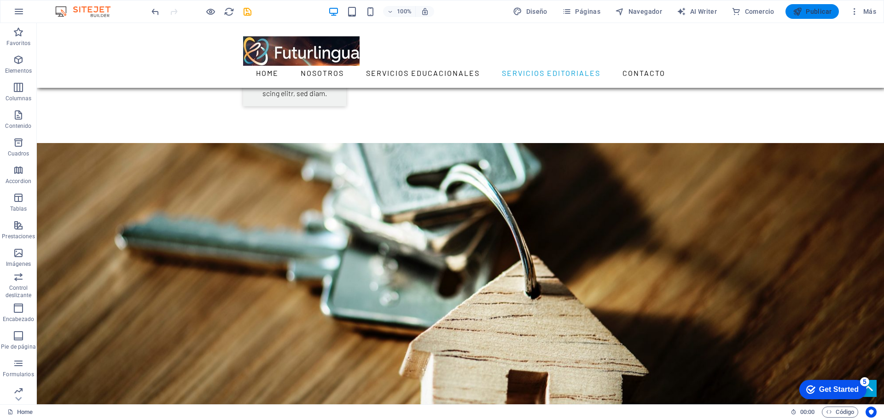
click at [810, 10] on span "Publicar" at bounding box center [812, 11] width 39 height 9
